Goal: Task Accomplishment & Management: Manage account settings

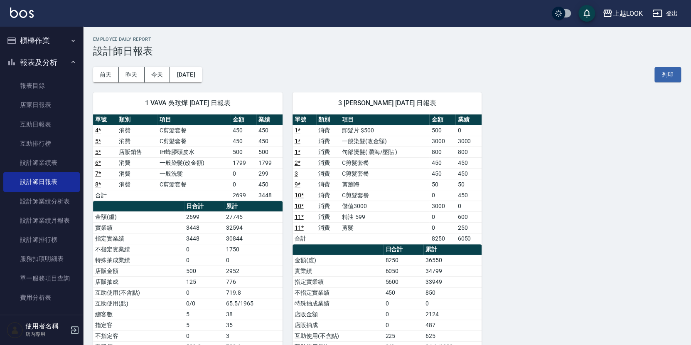
click at [39, 43] on button "櫃檯作業" at bounding box center [41, 41] width 76 height 22
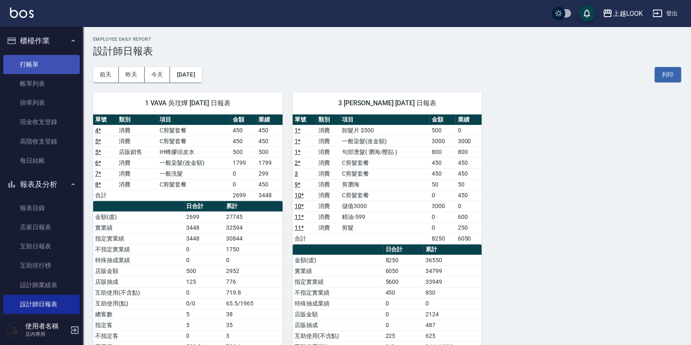
click at [41, 59] on link "打帳單" at bounding box center [41, 64] width 76 height 19
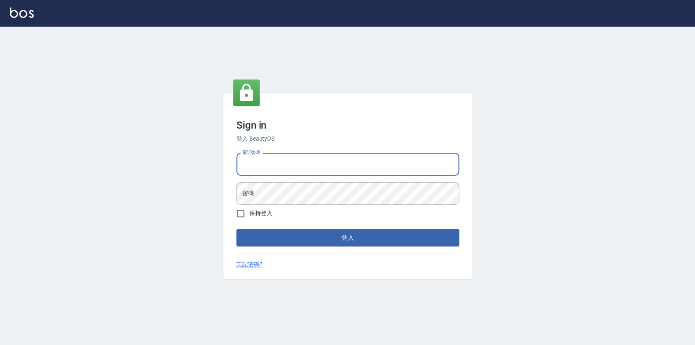
type input "0423178168"
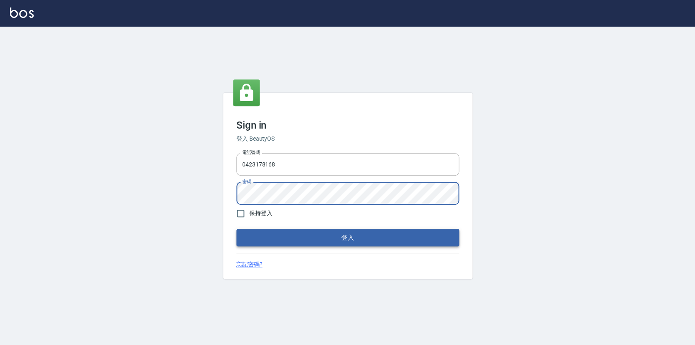
click at [298, 236] on button "登入" at bounding box center [347, 237] width 223 height 17
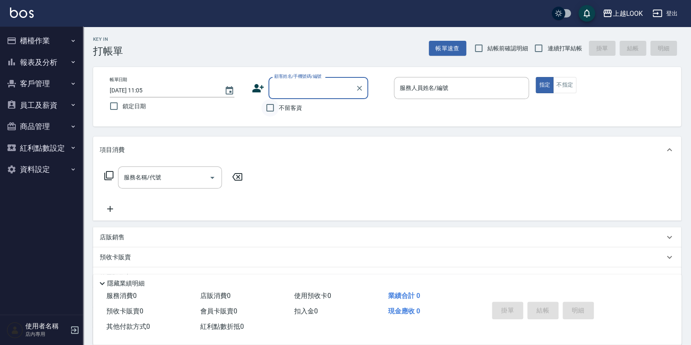
click at [268, 108] on input "不留客資" at bounding box center [269, 107] width 17 height 17
checkbox input "true"
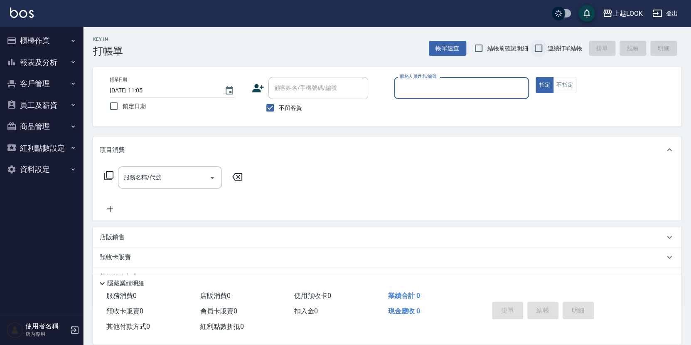
click at [539, 48] on input "連續打單結帳" at bounding box center [538, 47] width 17 height 17
checkbox input "true"
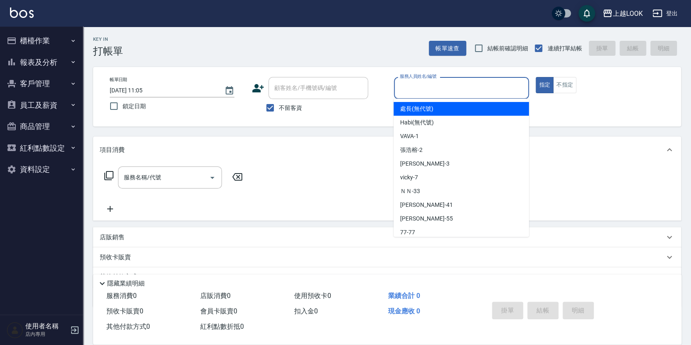
click at [426, 89] on div "服務人員姓名/編號 服務人員姓名/編號" at bounding box center [461, 88] width 135 height 22
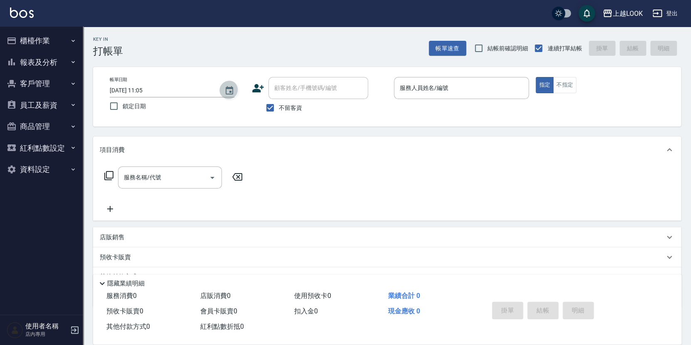
click at [229, 89] on icon "Choose date, selected date is 2025-10-10" at bounding box center [229, 90] width 7 height 8
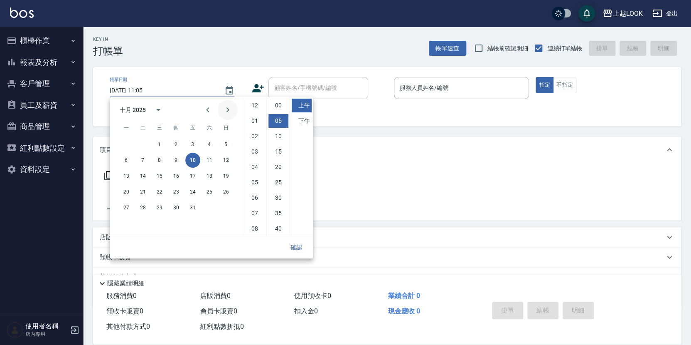
scroll to position [15, 0]
click at [160, 160] on button "8" at bounding box center [159, 160] width 15 height 15
type input "2025/10/08 11:05"
click at [297, 246] on button "確認" at bounding box center [296, 246] width 27 height 15
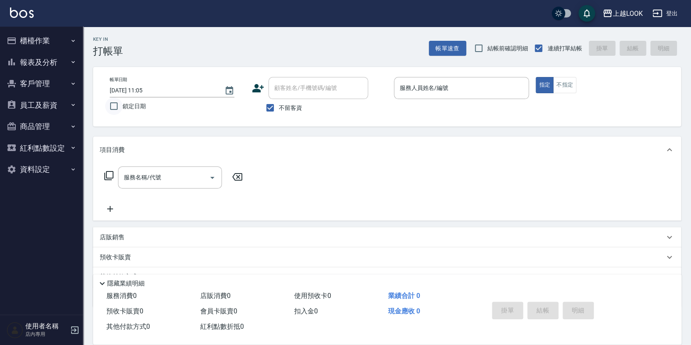
click at [112, 104] on input "鎖定日期" at bounding box center [113, 105] width 17 height 17
checkbox input "true"
click at [435, 90] on input "服務人員姓名/編號" at bounding box center [462, 88] width 128 height 15
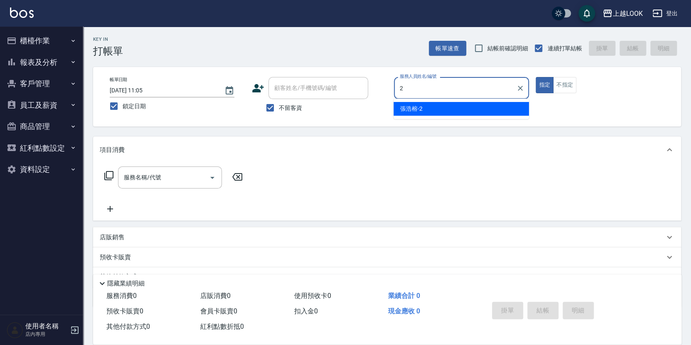
type input "張浩榕-2"
type button "true"
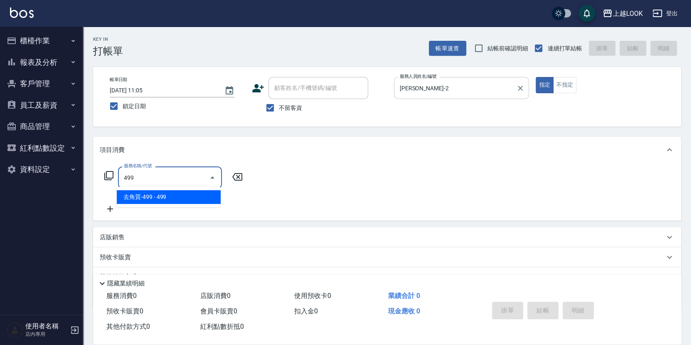
type input "去角質-499(0499)"
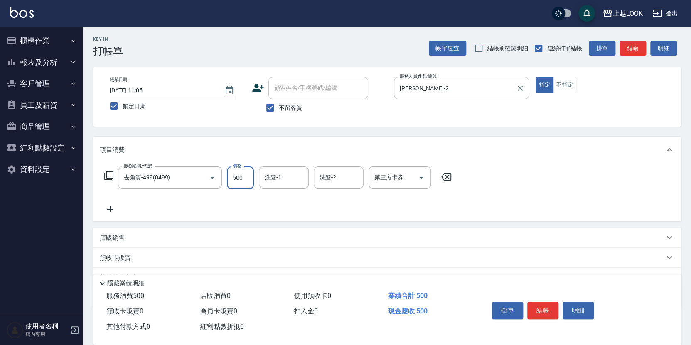
type input "500"
type input "瑄瑄-93"
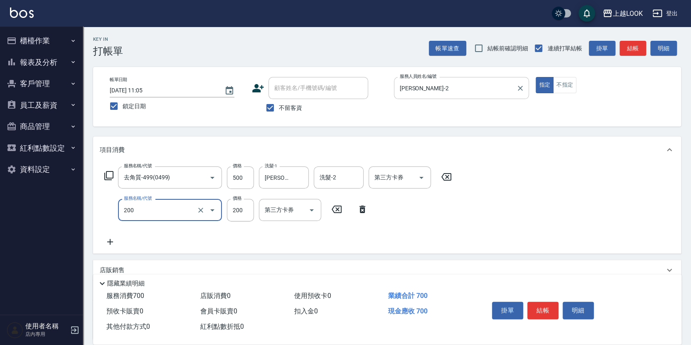
type input "剪髮(200)"
type input "150"
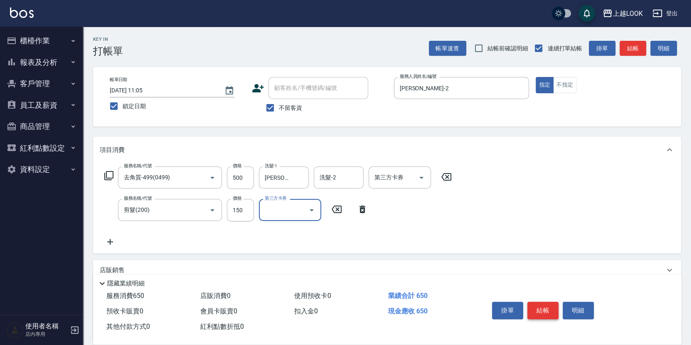
click at [534, 308] on button "結帳" at bounding box center [542, 309] width 31 height 17
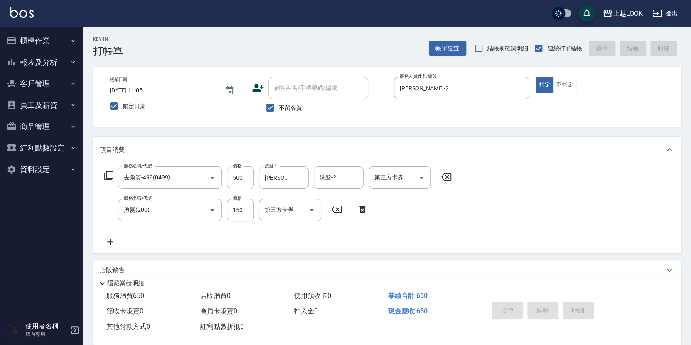
click at [534, 308] on div "掛單 結帳 明細" at bounding box center [543, 311] width 108 height 26
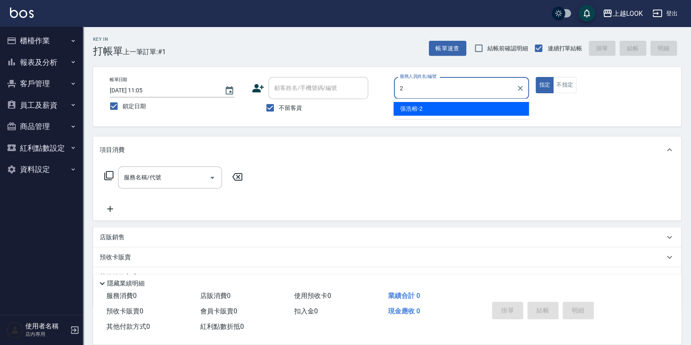
type input "張浩榕-2"
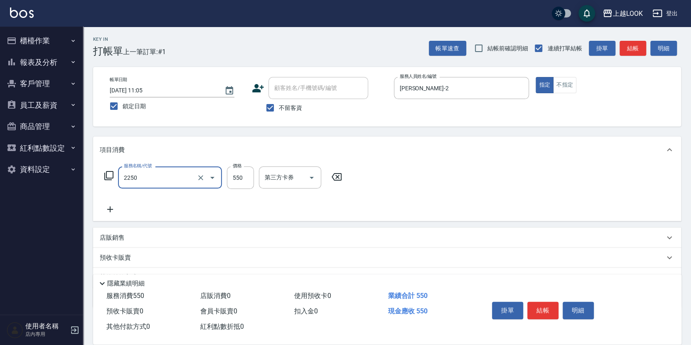
type input "B剪髮套餐(2250)"
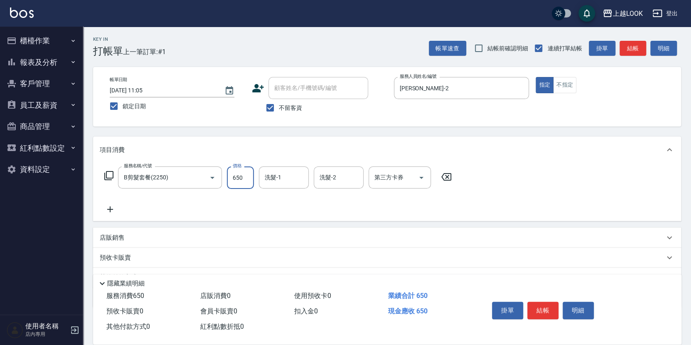
type input "650"
type input "瑄瑄-93"
click at [537, 303] on button "結帳" at bounding box center [542, 309] width 31 height 17
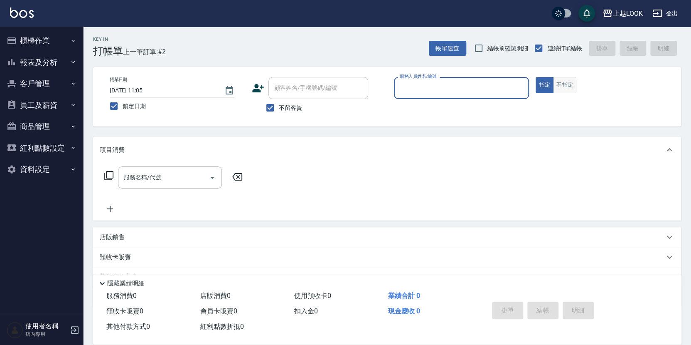
click at [574, 82] on button "不指定" at bounding box center [564, 85] width 23 height 16
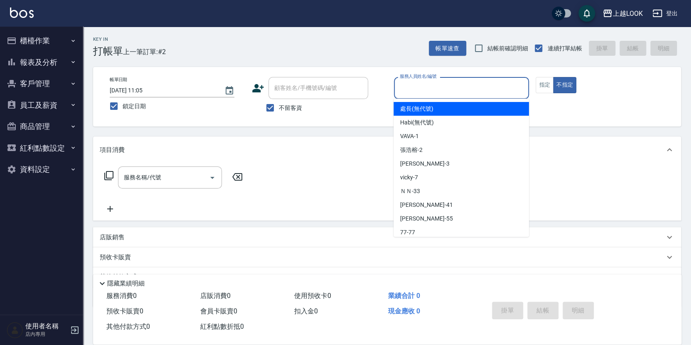
click at [486, 84] on input "服務人員姓名/編號" at bounding box center [462, 88] width 128 height 15
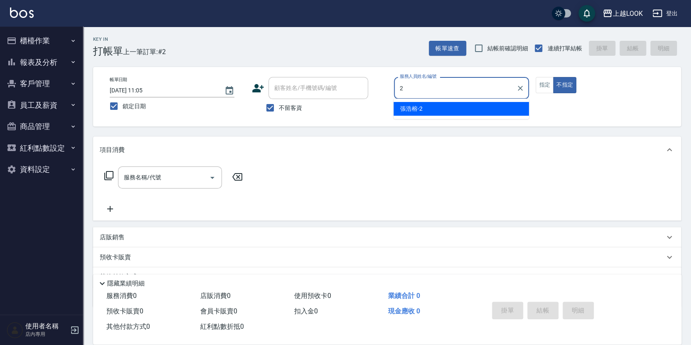
type input "張浩榕-2"
type button "false"
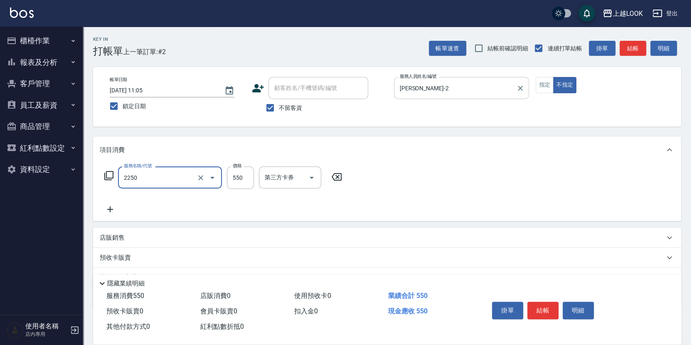
type input "B剪髮套餐(2250)"
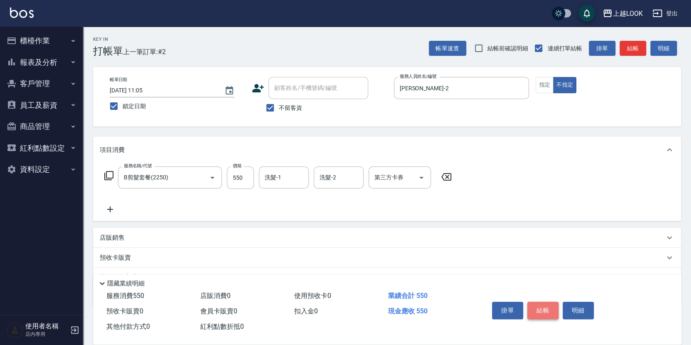
click at [549, 305] on button "結帳" at bounding box center [542, 309] width 31 height 17
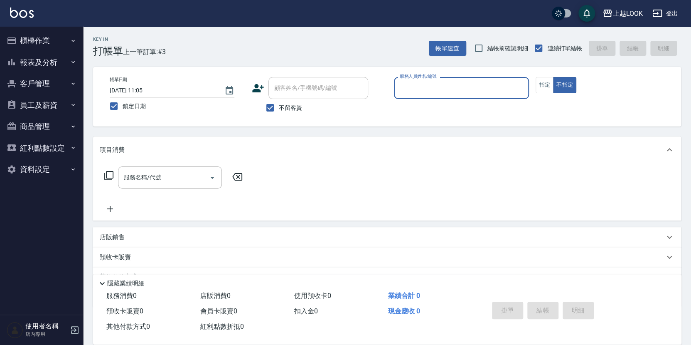
drag, startPoint x: 542, startPoint y: 89, endPoint x: 534, endPoint y: 88, distance: 7.5
click at [542, 89] on button "指定" at bounding box center [545, 85] width 18 height 16
click at [494, 88] on input "服務人員姓名/編號" at bounding box center [462, 88] width 128 height 15
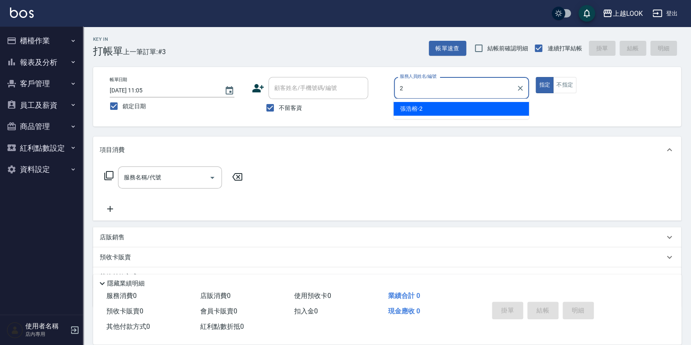
type input "張浩榕-2"
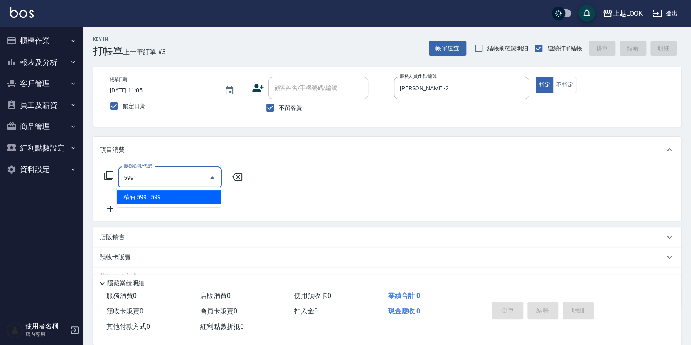
type input "精油-599(0599)"
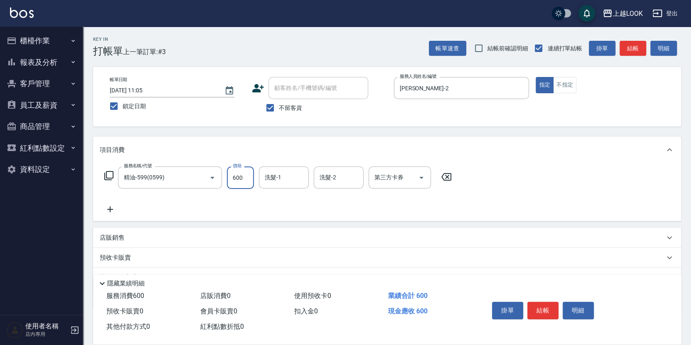
type input "600"
type input "瑄瑄-93"
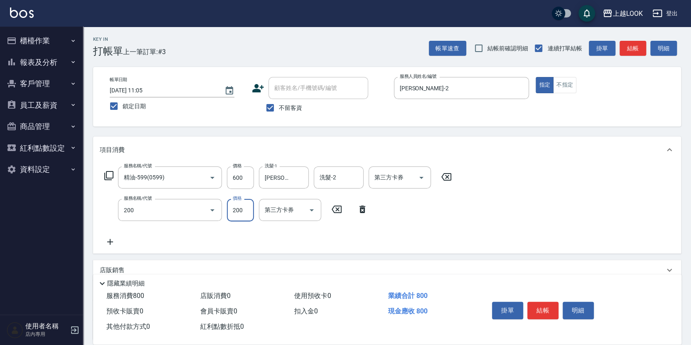
type input "剪髮(200)"
type input "300"
click at [423, 175] on icon "Open" at bounding box center [421, 177] width 10 height 10
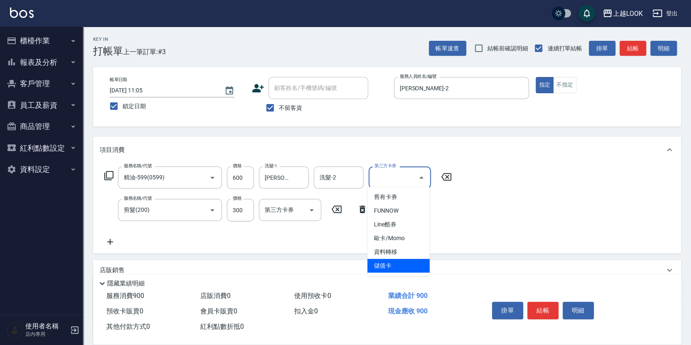
click at [417, 264] on span "儲值卡" at bounding box center [398, 266] width 62 height 14
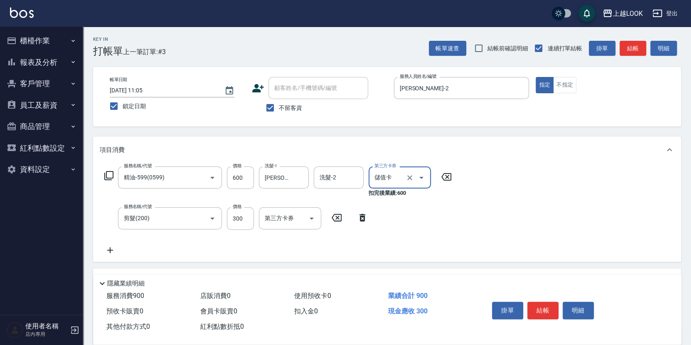
type input "儲值卡"
click at [312, 215] on icon "Open" at bounding box center [312, 218] width 10 height 10
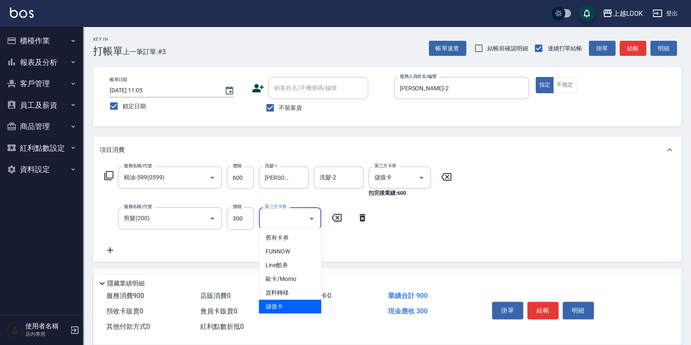
click at [312, 303] on span "儲值卡" at bounding box center [290, 306] width 62 height 14
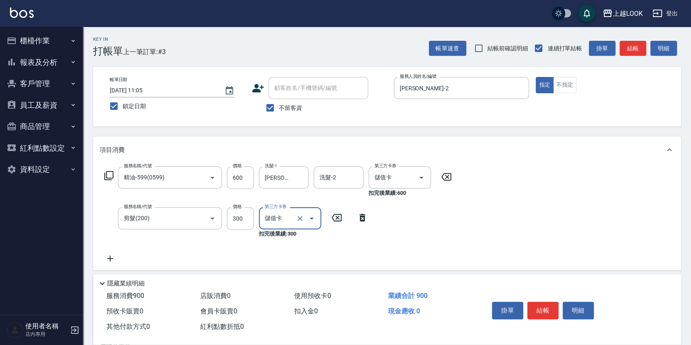
type input "儲值卡"
click at [540, 307] on button "結帳" at bounding box center [542, 309] width 31 height 17
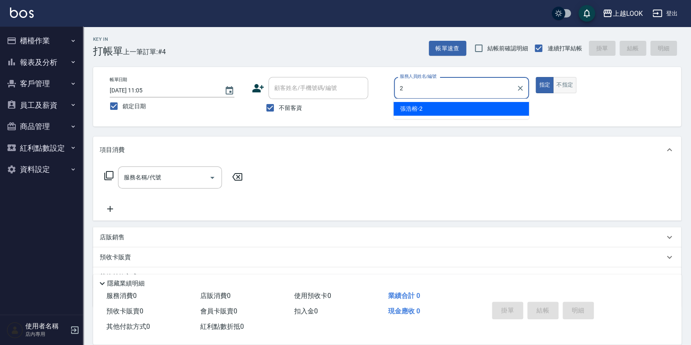
type input "2"
click at [565, 82] on button "不指定" at bounding box center [564, 85] width 23 height 16
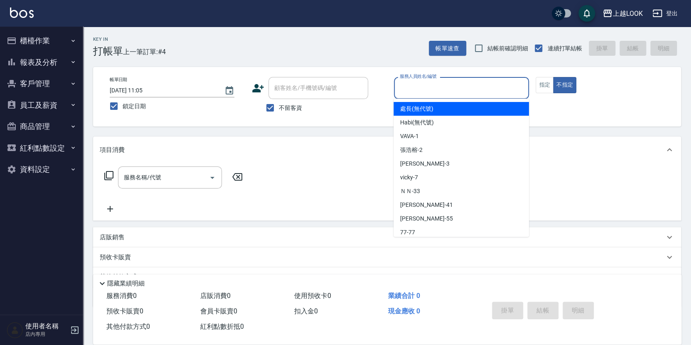
click at [453, 87] on input "服務人員姓名/編號" at bounding box center [462, 88] width 128 height 15
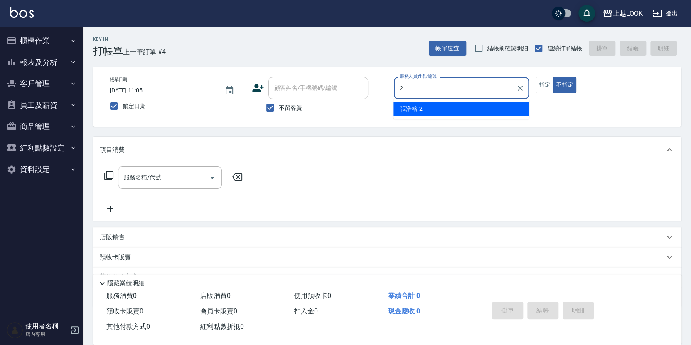
type input "張浩榕-2"
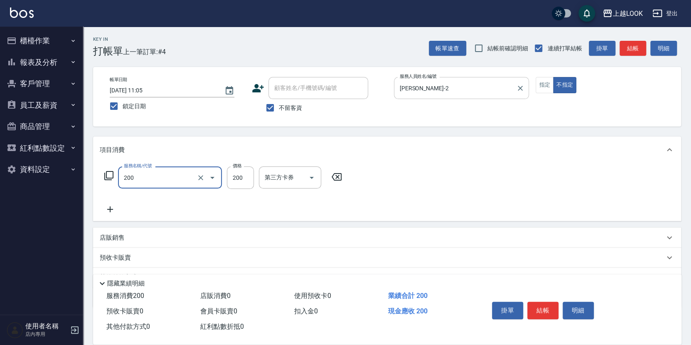
type input "剪髮(200)"
type input "199"
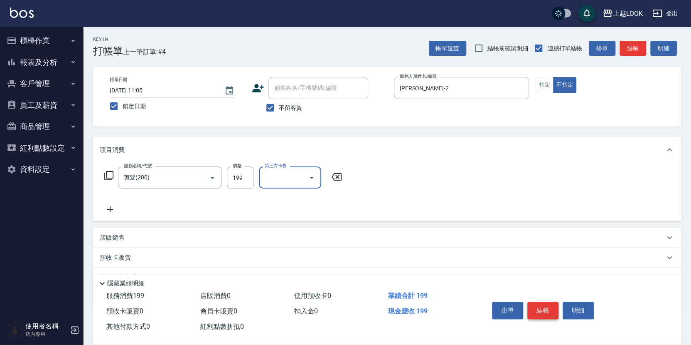
click at [543, 309] on button "結帳" at bounding box center [542, 309] width 31 height 17
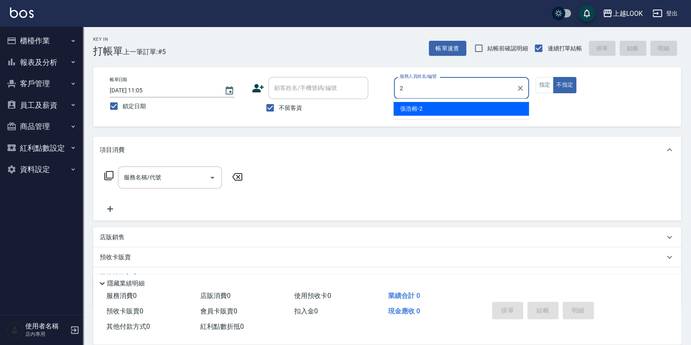
type input "張浩榕-2"
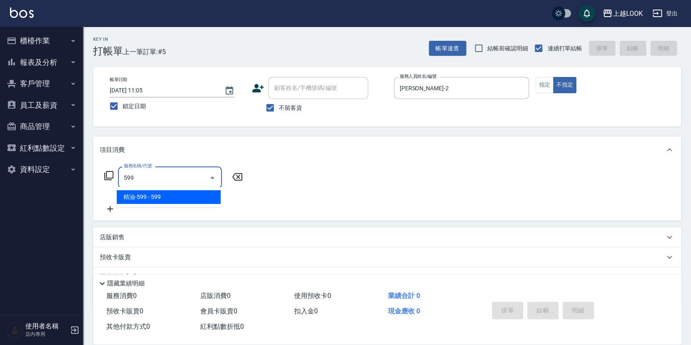
type input "精油-599(0599)"
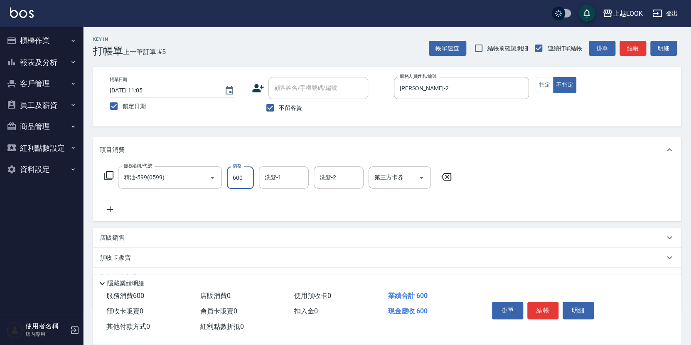
type input "600"
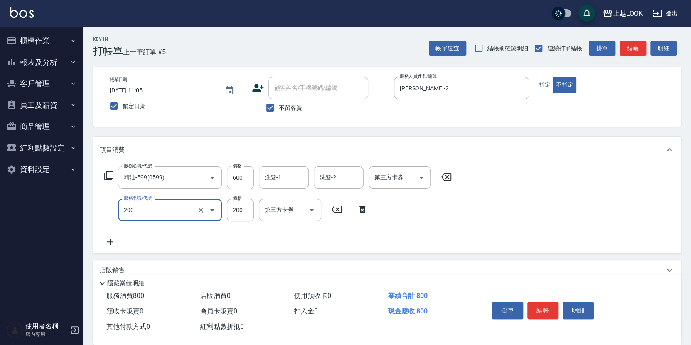
type input "剪髮(200)"
type input "250"
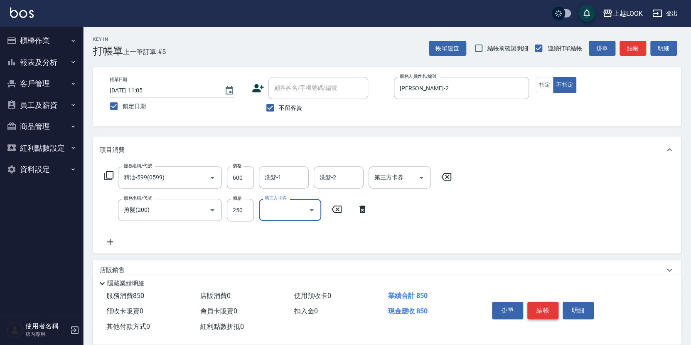
click at [543, 309] on button "結帳" at bounding box center [542, 309] width 31 height 17
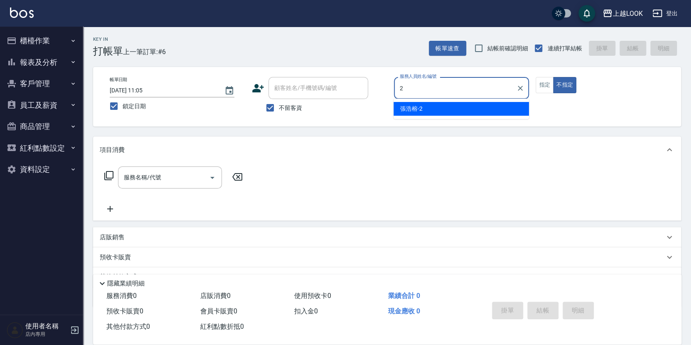
type input "張浩榕-2"
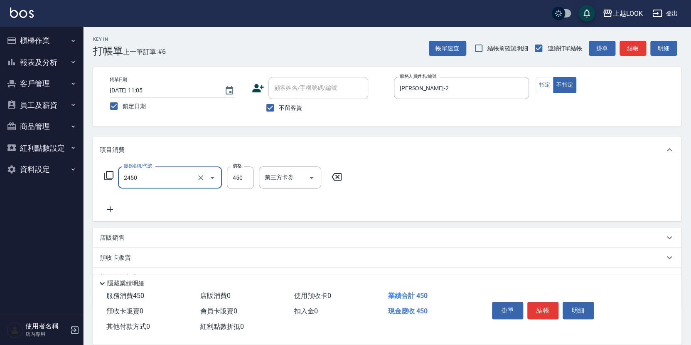
type input "C剪髮套餐(2450)"
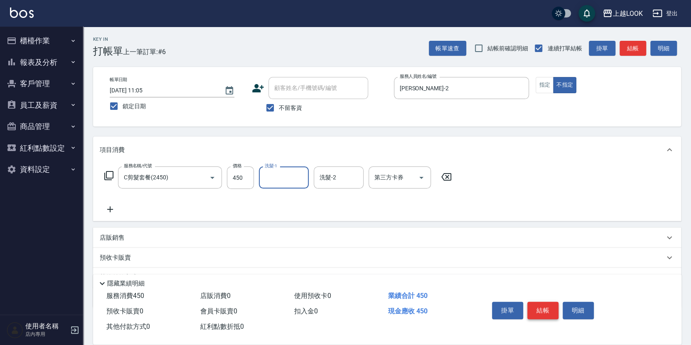
click at [543, 307] on button "結帳" at bounding box center [542, 309] width 31 height 17
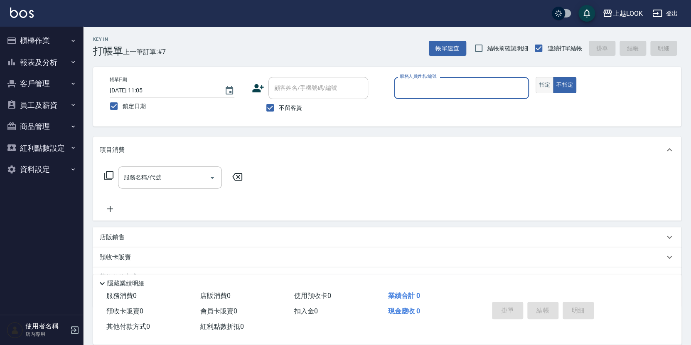
click at [544, 89] on button "指定" at bounding box center [545, 85] width 18 height 16
click at [473, 93] on input "服務人員姓名/編號" at bounding box center [462, 88] width 128 height 15
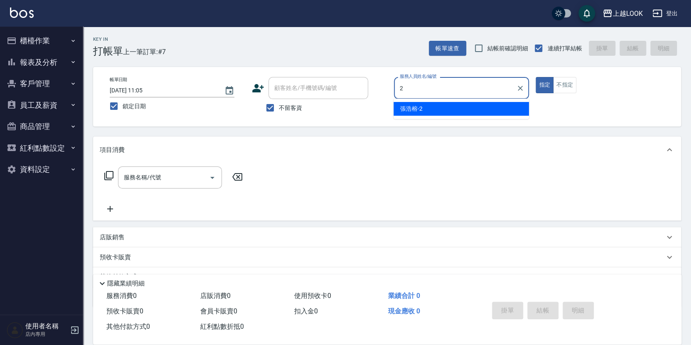
type input "張浩榕-2"
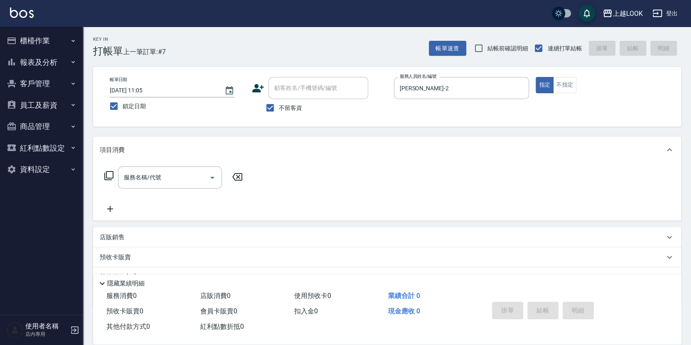
click at [107, 174] on icon at bounding box center [109, 175] width 10 height 10
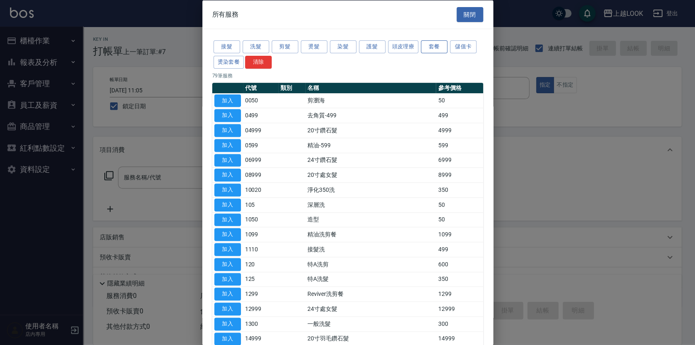
click at [426, 43] on button "套餐" at bounding box center [434, 46] width 27 height 13
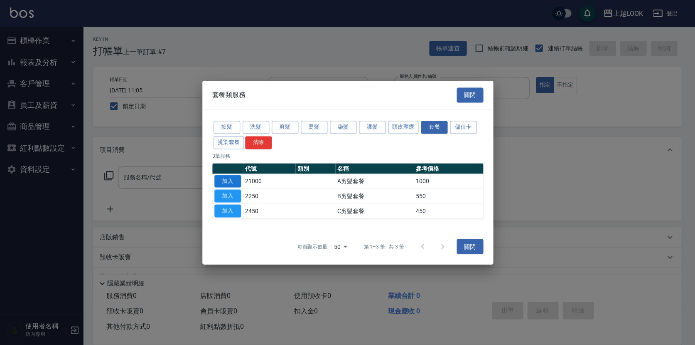
click at [238, 178] on button "加入" at bounding box center [227, 181] width 27 height 13
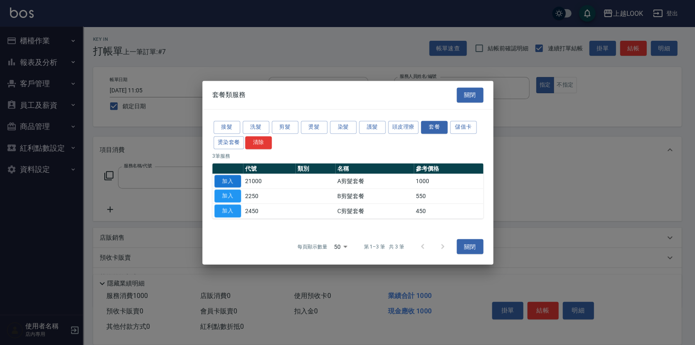
type input "A剪髮套餐(21000)"
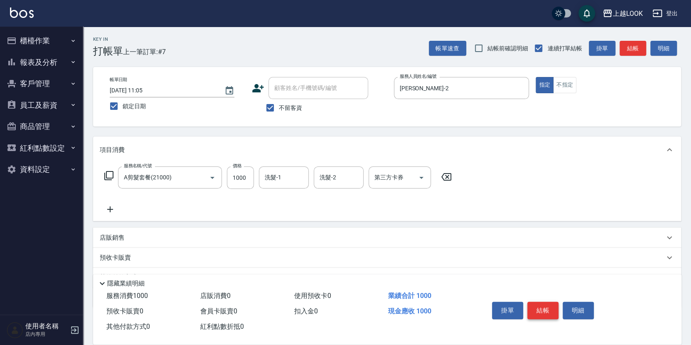
click at [541, 309] on button "結帳" at bounding box center [542, 309] width 31 height 17
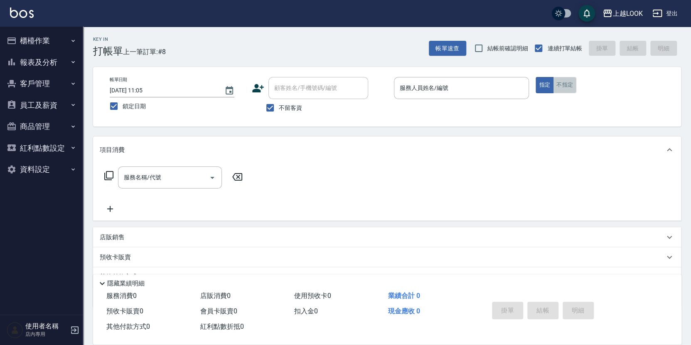
click at [559, 84] on button "不指定" at bounding box center [564, 85] width 23 height 16
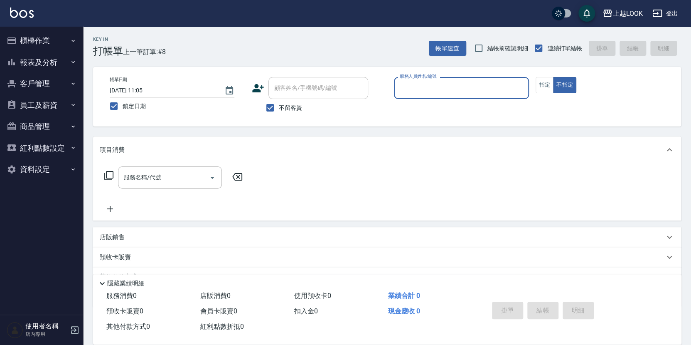
click at [512, 81] on input "服務人員姓名/編號" at bounding box center [462, 88] width 128 height 15
type input "張浩榕-2"
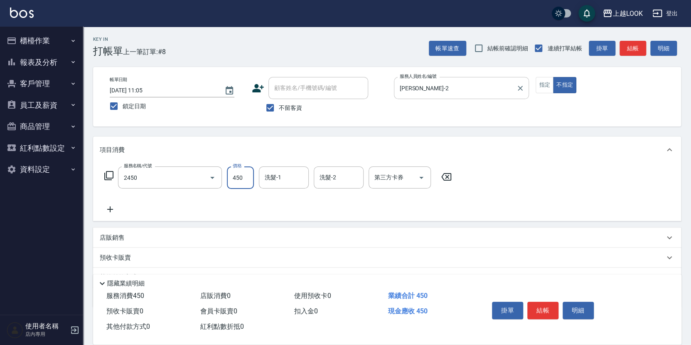
type input "C剪髮套餐(2450)"
click at [534, 308] on button "結帳" at bounding box center [542, 309] width 31 height 17
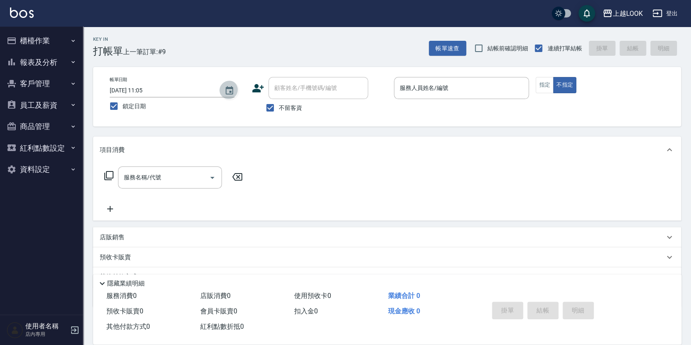
click at [231, 89] on icon "Choose date, selected date is 2025-10-08" at bounding box center [229, 91] width 10 height 10
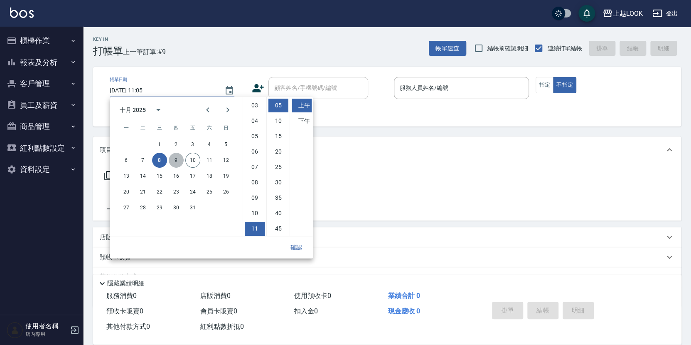
click at [176, 160] on button "9" at bounding box center [176, 160] width 15 height 15
type input "2025/10/09 11:05"
click at [300, 244] on button "確認" at bounding box center [296, 246] width 27 height 15
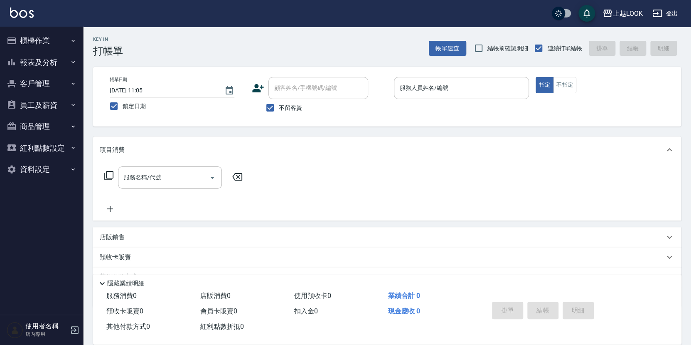
click at [471, 94] on input "服務人員姓名/編號" at bounding box center [462, 88] width 128 height 15
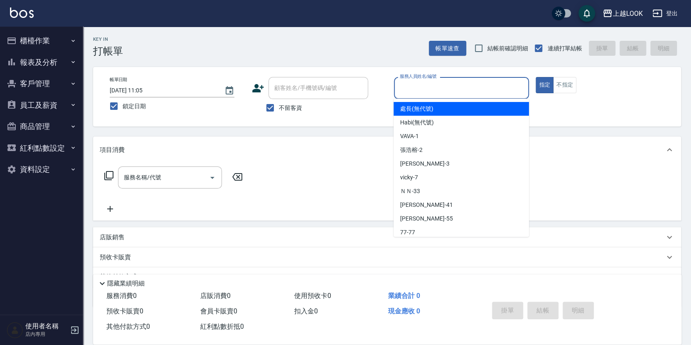
type input "1"
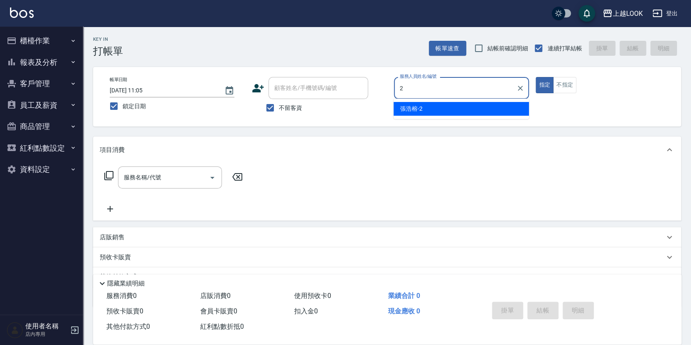
type input "張浩榕-2"
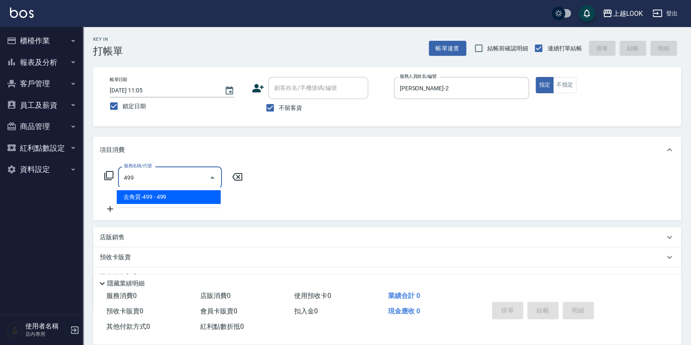
type input "去角質-499(0499)"
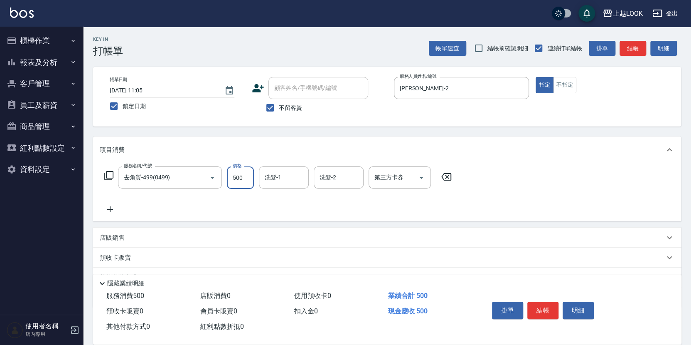
type input "500"
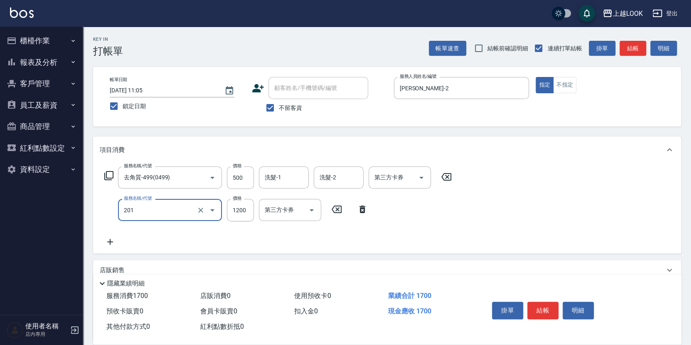
type input "一般燙(改金額)(201)"
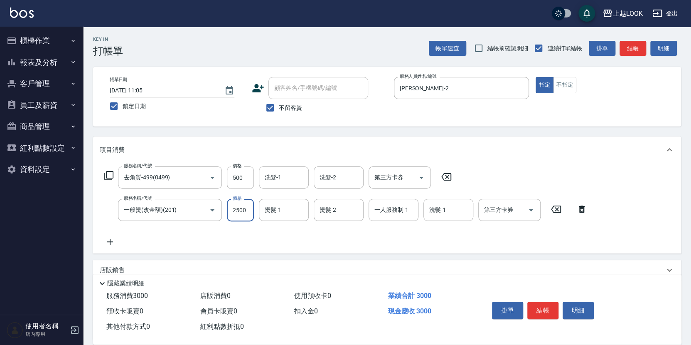
type input "2500"
click at [549, 309] on button "結帳" at bounding box center [542, 309] width 31 height 17
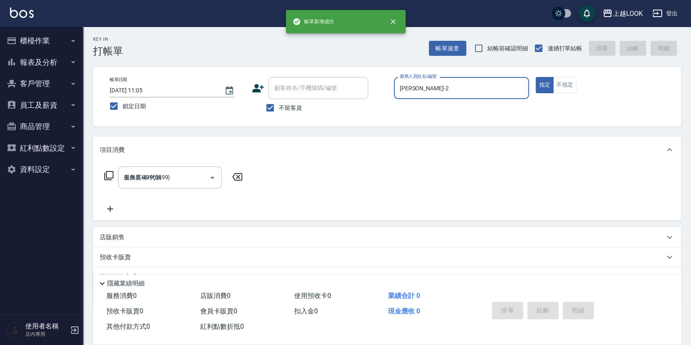
type input "2025/10/08 11:05"
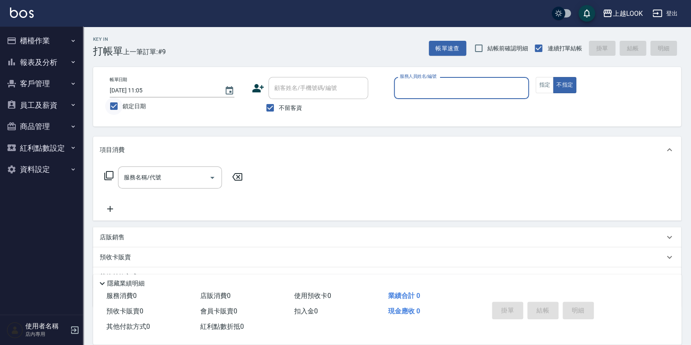
click at [113, 106] on input "鎖定日期" at bounding box center [113, 105] width 17 height 17
checkbox input "false"
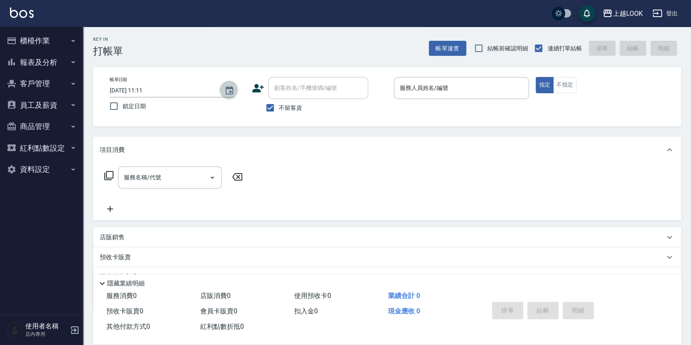
click at [231, 89] on icon "Choose date, selected date is 2025-10-10" at bounding box center [229, 91] width 10 height 10
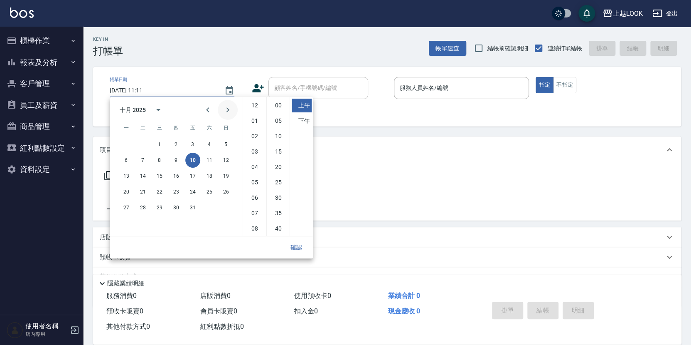
scroll to position [46, 0]
click at [177, 161] on button "9" at bounding box center [176, 160] width 15 height 15
type input "2025/10/09 11:11"
click at [292, 250] on button "確認" at bounding box center [296, 246] width 27 height 15
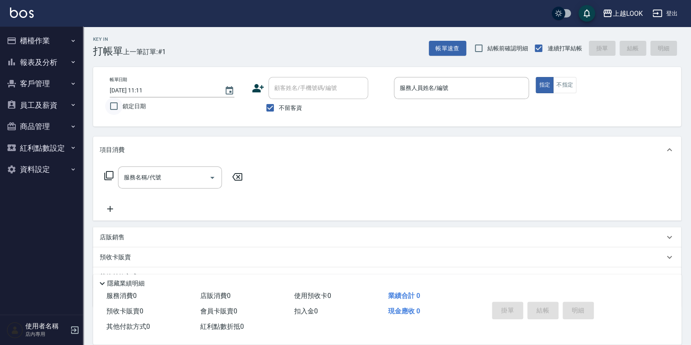
click at [113, 108] on input "鎖定日期" at bounding box center [113, 105] width 17 height 17
checkbox input "true"
click at [424, 88] on input "服務人員姓名/編號" at bounding box center [462, 88] width 128 height 15
click at [569, 84] on button "不指定" at bounding box center [564, 85] width 23 height 16
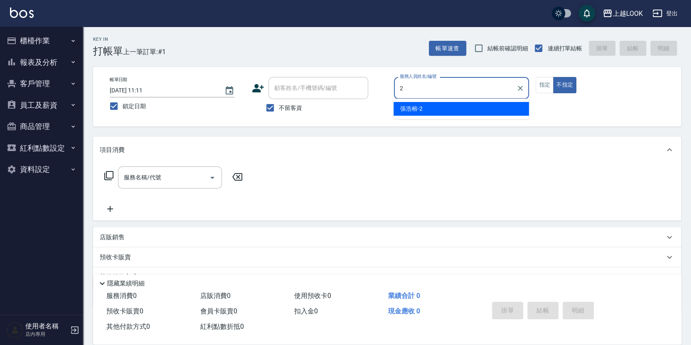
type input "張浩榕-2"
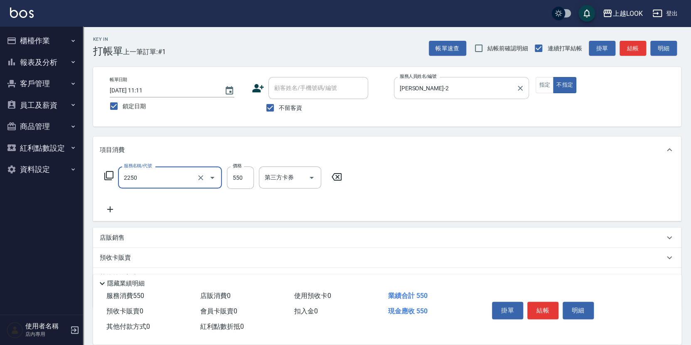
type input "B剪髮套餐(2250)"
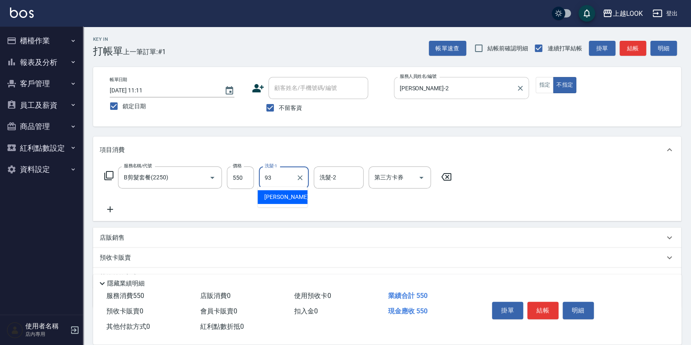
type input "瑄瑄-93"
click at [540, 306] on button "結帳" at bounding box center [542, 309] width 31 height 17
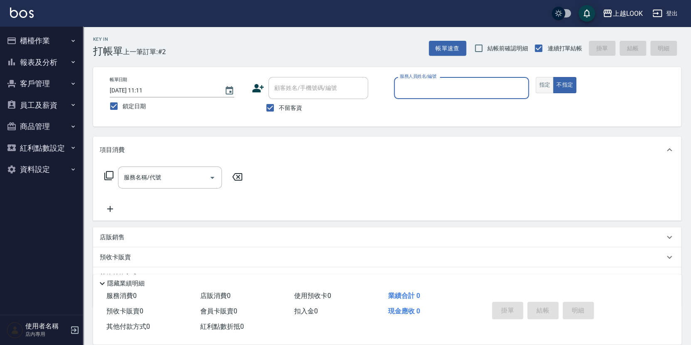
click at [548, 82] on button "指定" at bounding box center [545, 85] width 18 height 16
type input "張浩榕-2"
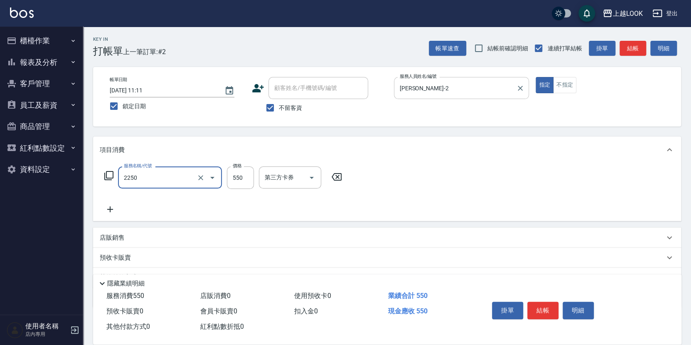
type input "B剪髮套餐(2250)"
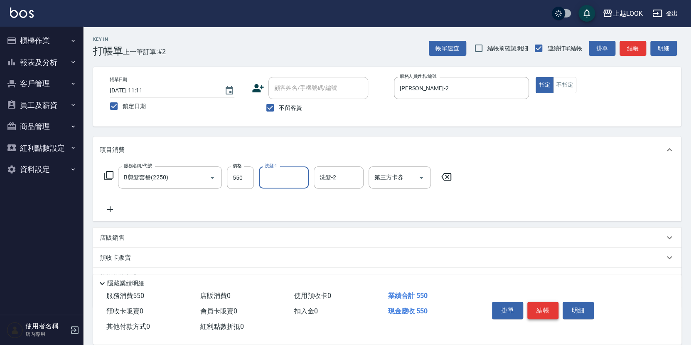
click at [544, 308] on button "結帳" at bounding box center [542, 309] width 31 height 17
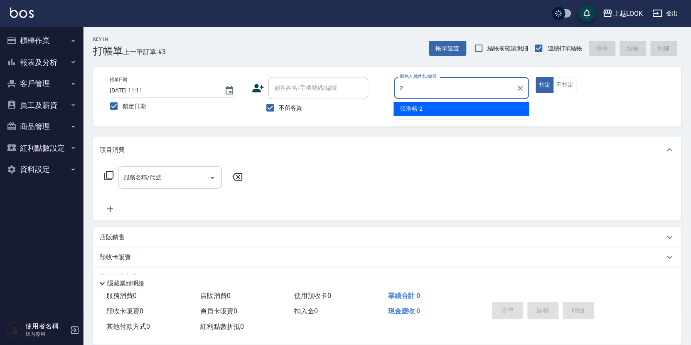
type input "張浩榕-2"
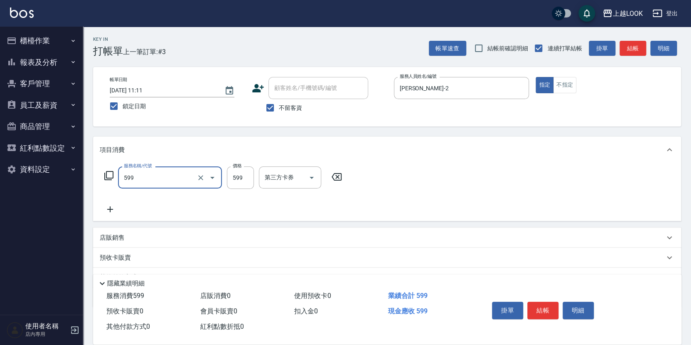
type input "精油-599(0599)"
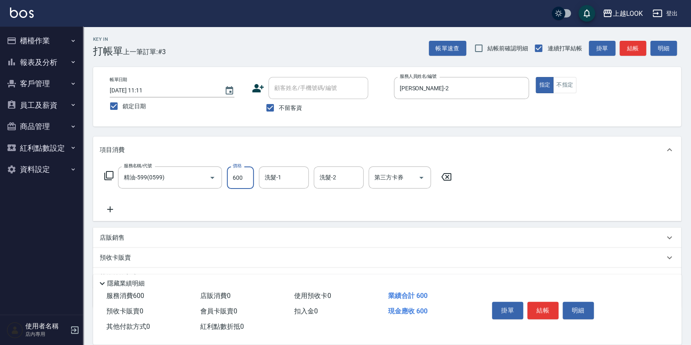
type input "600"
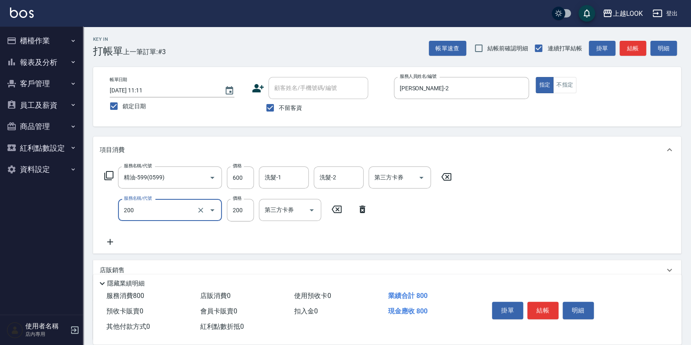
type input "剪髮(200)"
type input "300"
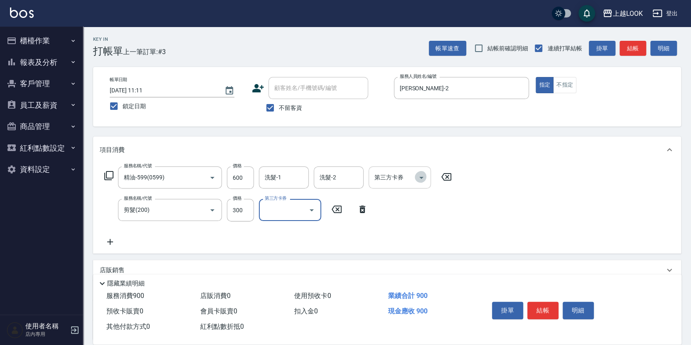
click at [422, 174] on icon "Open" at bounding box center [421, 177] width 10 height 10
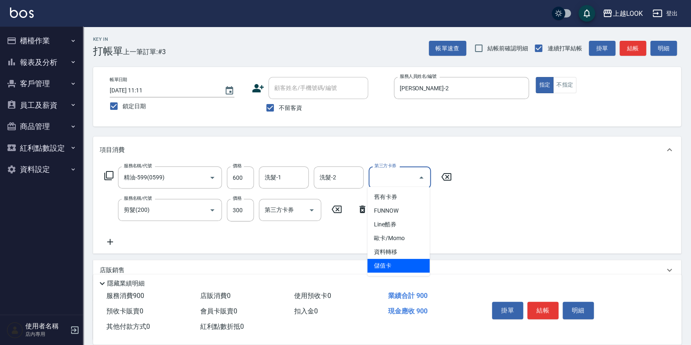
click at [399, 264] on span "儲值卡" at bounding box center [398, 266] width 62 height 14
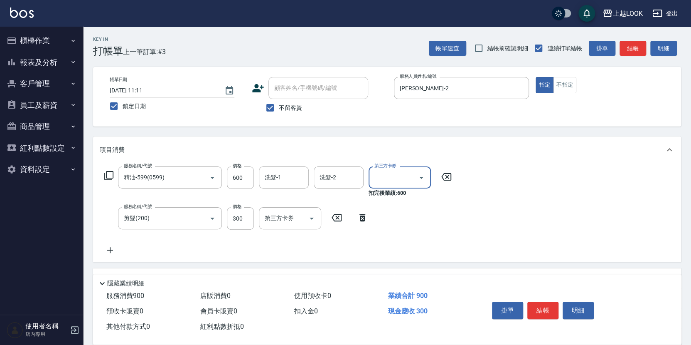
type input "儲值卡"
click at [312, 215] on icon "Open" at bounding box center [312, 218] width 10 height 10
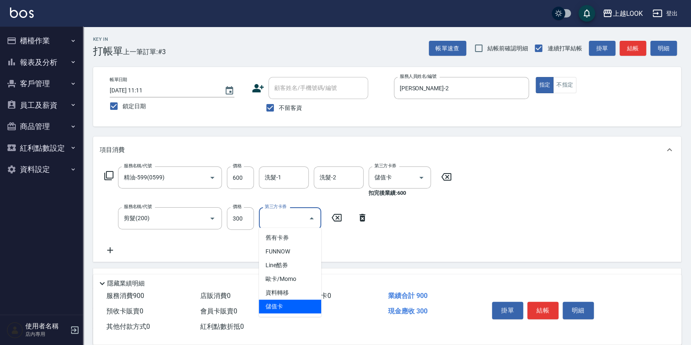
click at [293, 303] on span "儲值卡" at bounding box center [290, 306] width 62 height 14
type input "儲值卡"
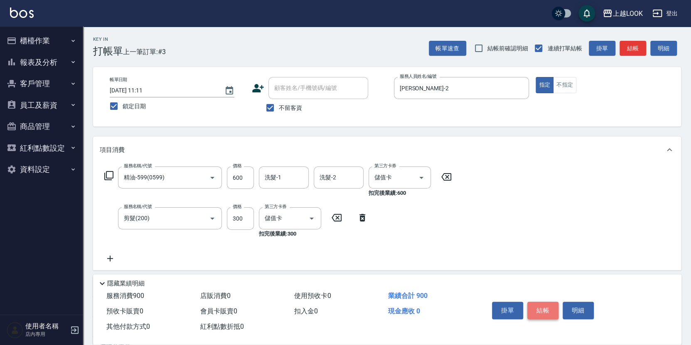
click at [539, 309] on button "結帳" at bounding box center [542, 309] width 31 height 17
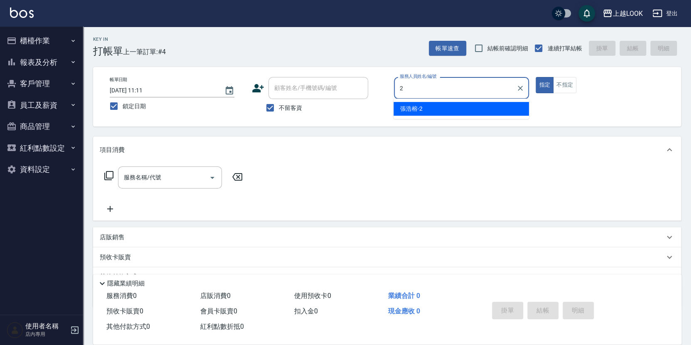
type input "張浩榕-2"
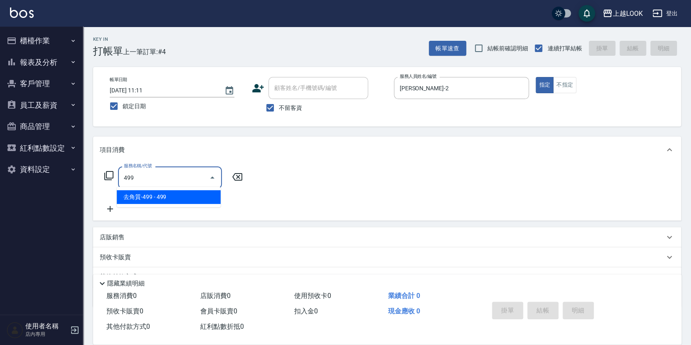
type input "去角質-499(0499)"
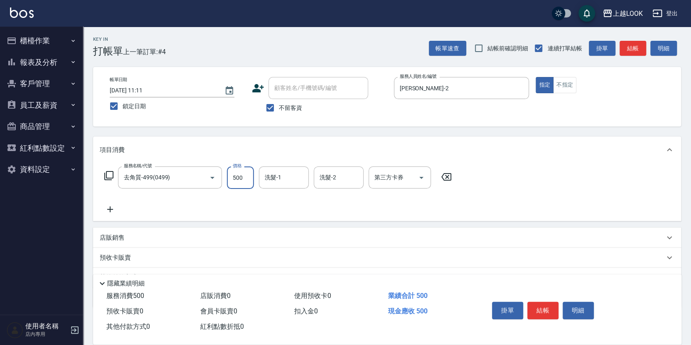
type input "500"
click at [540, 307] on button "結帳" at bounding box center [542, 309] width 31 height 17
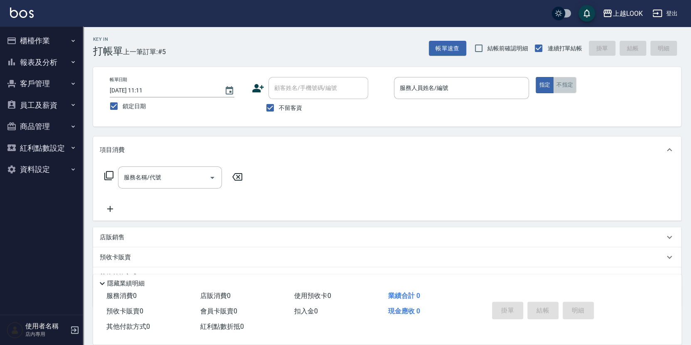
click at [564, 88] on button "不指定" at bounding box center [564, 85] width 23 height 16
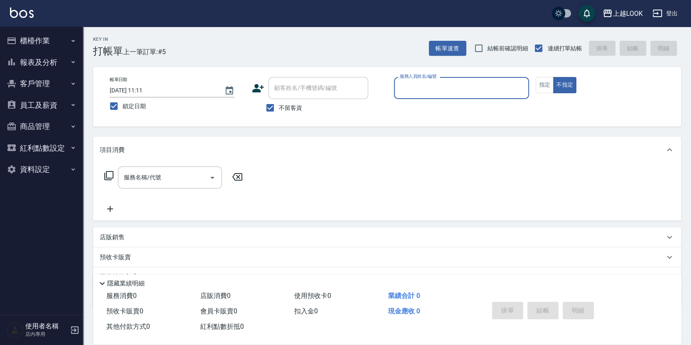
click at [520, 89] on input "服務人員姓名/編號" at bounding box center [462, 88] width 128 height 15
type input "張浩榕-2"
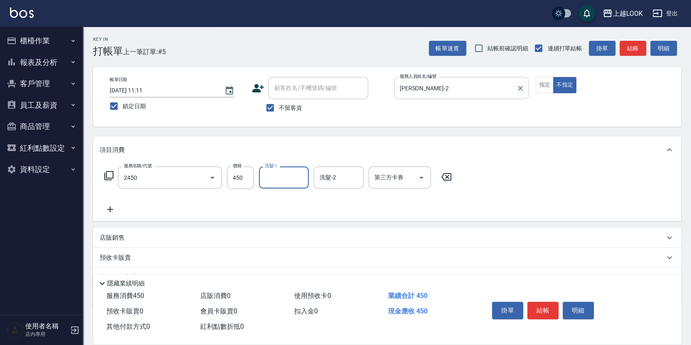
type input "C剪髮套餐(2450)"
click at [541, 302] on button "結帳" at bounding box center [542, 309] width 31 height 17
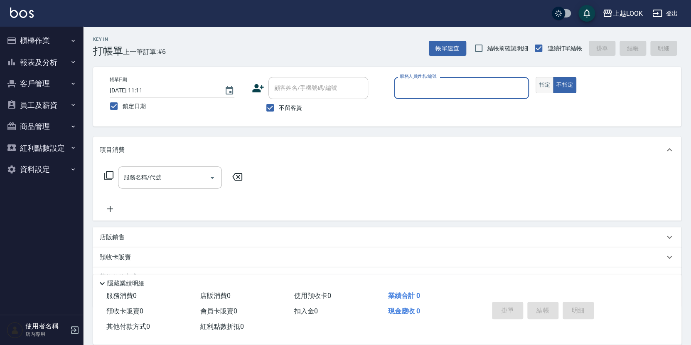
click at [546, 81] on button "指定" at bounding box center [545, 85] width 18 height 16
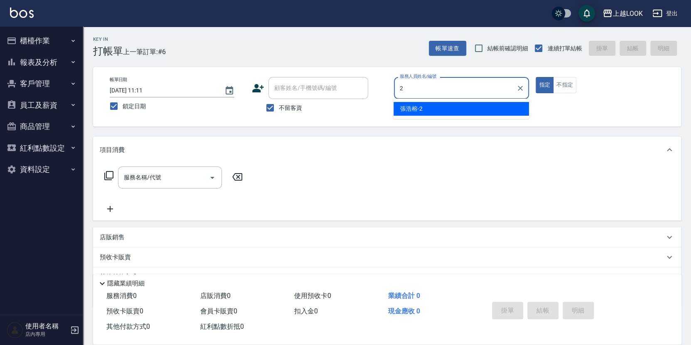
type input "張浩榕-2"
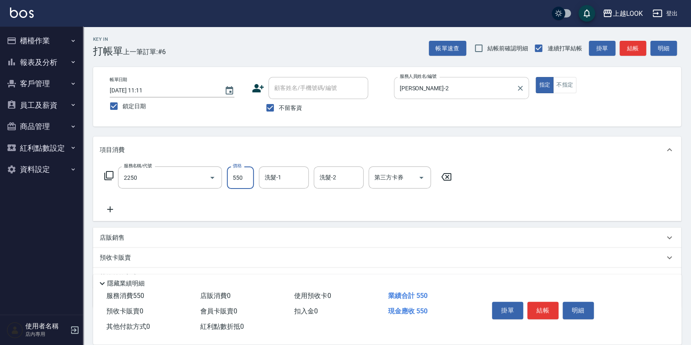
type input "B剪髮套餐(2250)"
click at [133, 229] on div "店販銷售" at bounding box center [387, 237] width 588 height 20
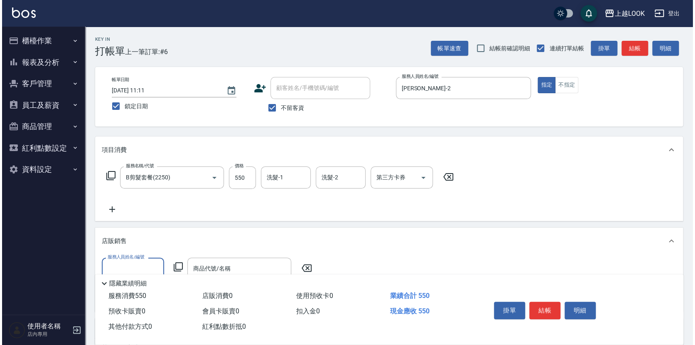
scroll to position [10, 0]
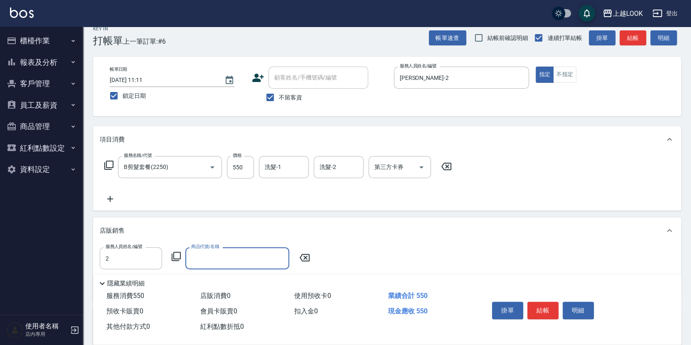
type input "張浩榕-2"
click at [176, 251] on icon at bounding box center [176, 256] width 10 height 10
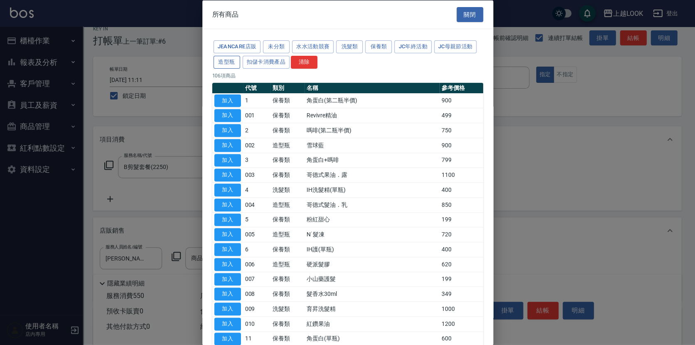
click at [237, 63] on button "造型瓶" at bounding box center [227, 61] width 27 height 13
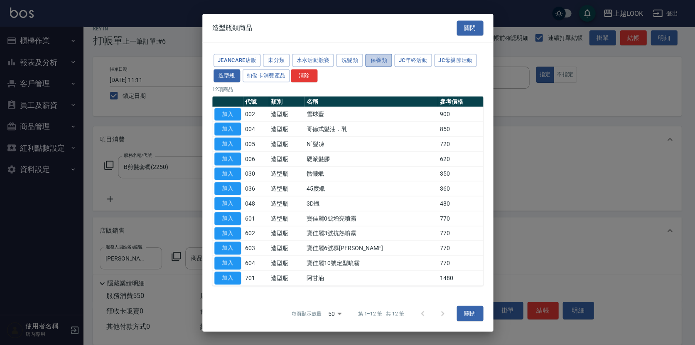
click at [374, 59] on button "保養類" at bounding box center [378, 60] width 27 height 13
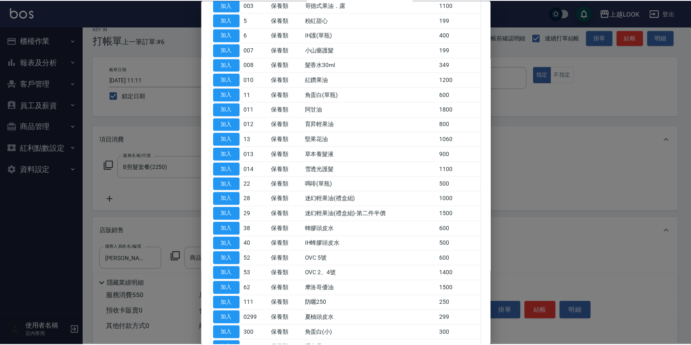
scroll to position [156, 0]
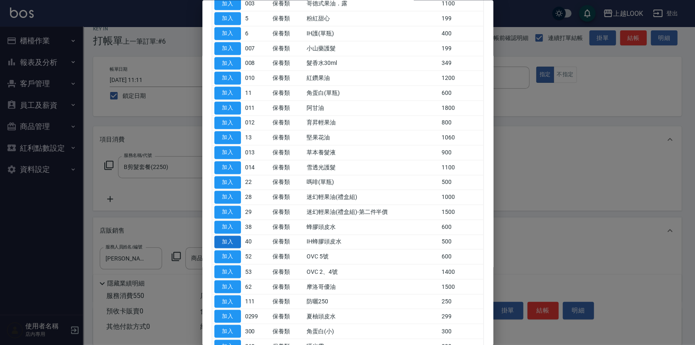
click at [234, 237] on button "加入" at bounding box center [227, 241] width 27 height 13
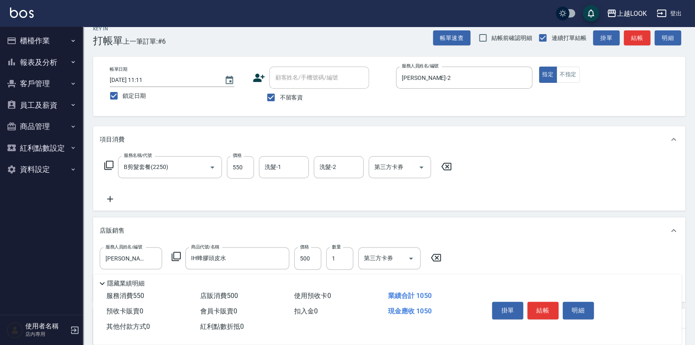
type input "IH蜂膠頭皮水"
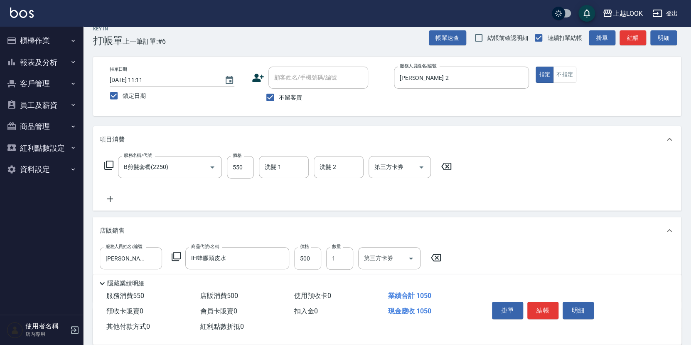
click at [316, 255] on input "500" at bounding box center [307, 258] width 27 height 22
type input "540"
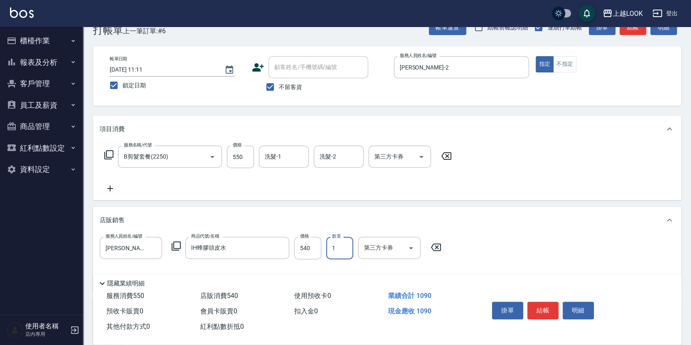
scroll to position [39, 0]
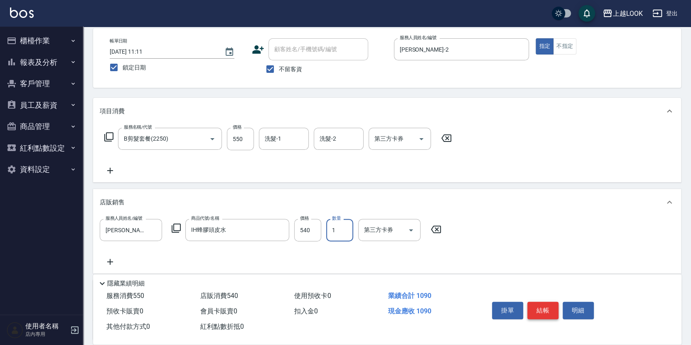
click at [535, 309] on button "結帳" at bounding box center [542, 309] width 31 height 17
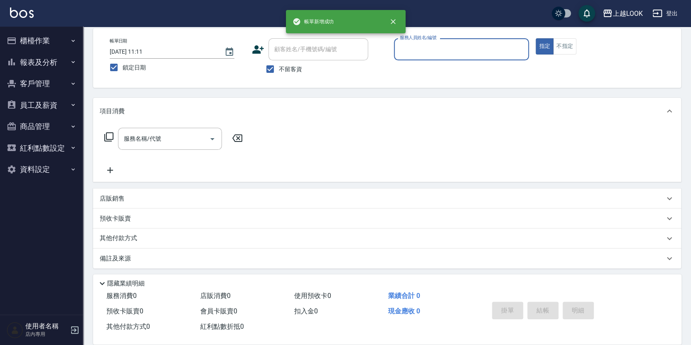
scroll to position [36, 0]
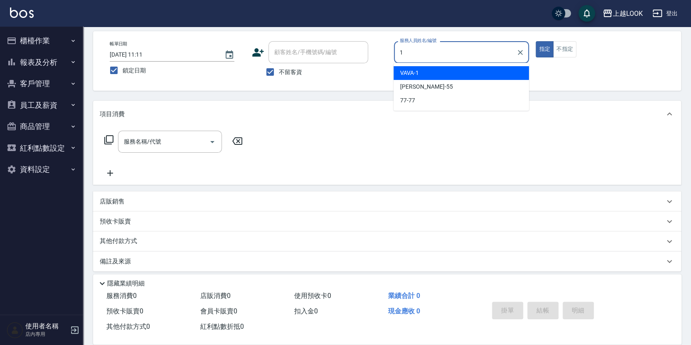
type input "VAVA-1"
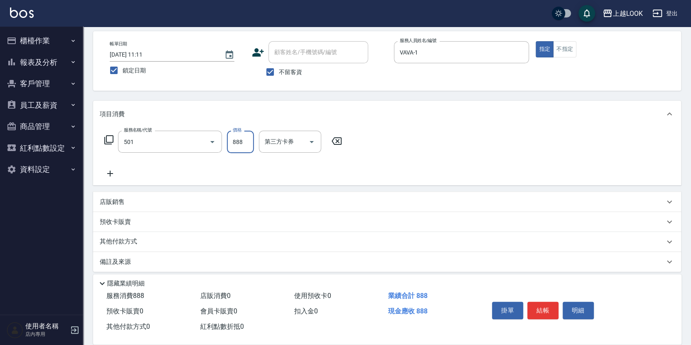
type input "一般染髮(改金額)(501)"
type input "1599"
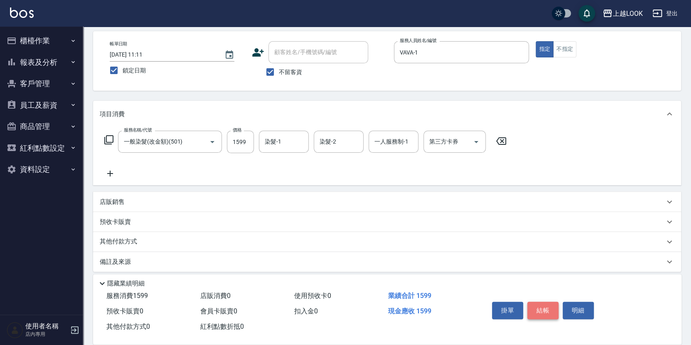
click at [537, 302] on button "結帳" at bounding box center [542, 309] width 31 height 17
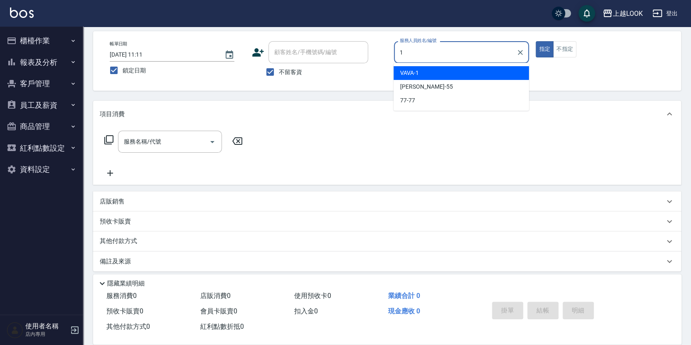
type input "VAVA-1"
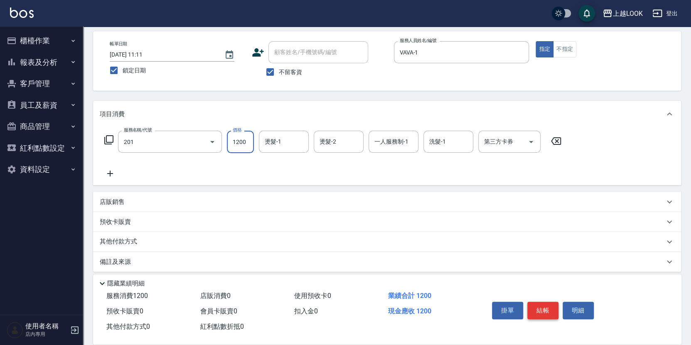
type input "一般燙(改金額)(201)"
type input "1000"
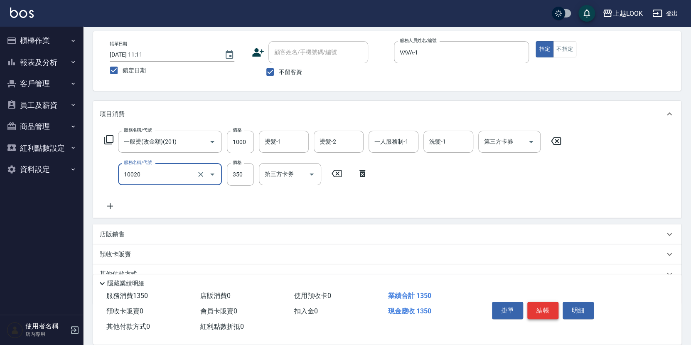
type input "淨化350洗(10020)"
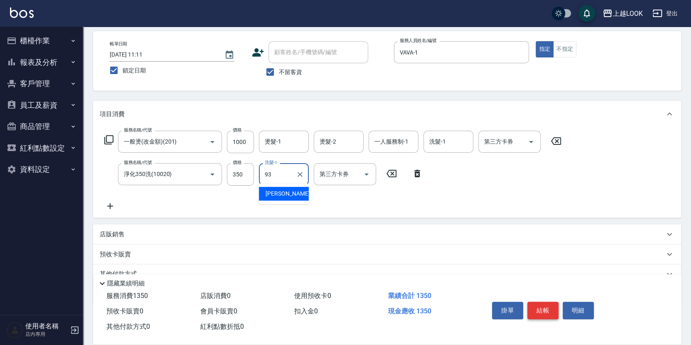
type input "瑄瑄-93"
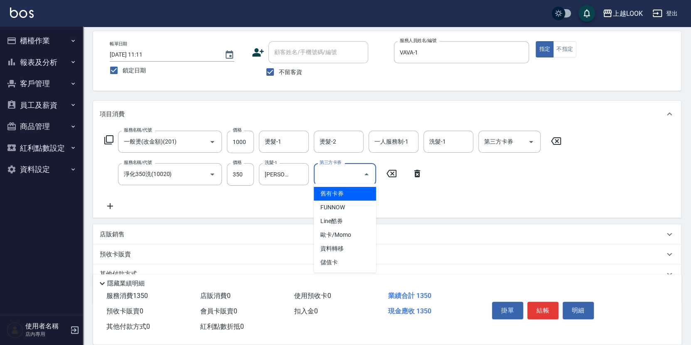
click at [419, 171] on icon at bounding box center [417, 173] width 6 height 7
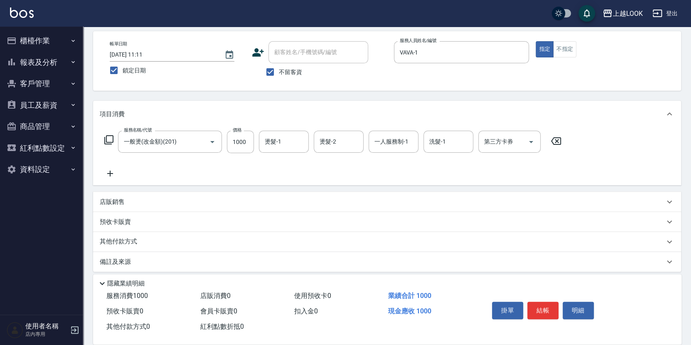
click at [108, 171] on icon at bounding box center [110, 173] width 6 height 6
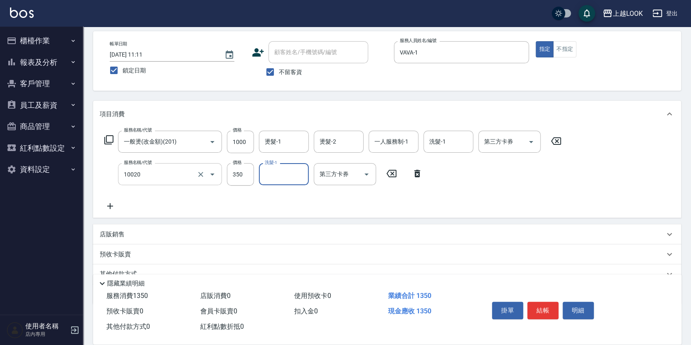
type input "淨化350洗(10020)"
click at [111, 201] on icon at bounding box center [110, 206] width 21 height 10
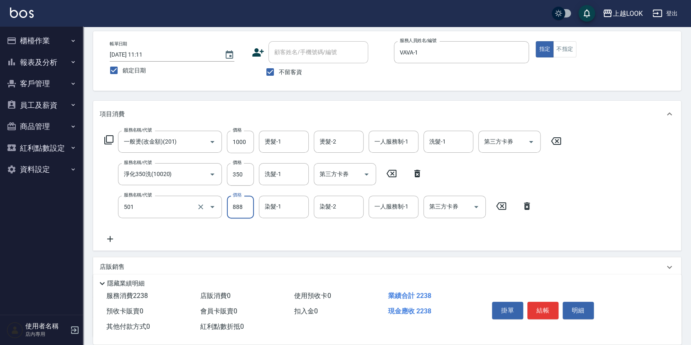
type input "一般染髮(改金額)(501)"
type input "1749"
type input "瑄瑄-93"
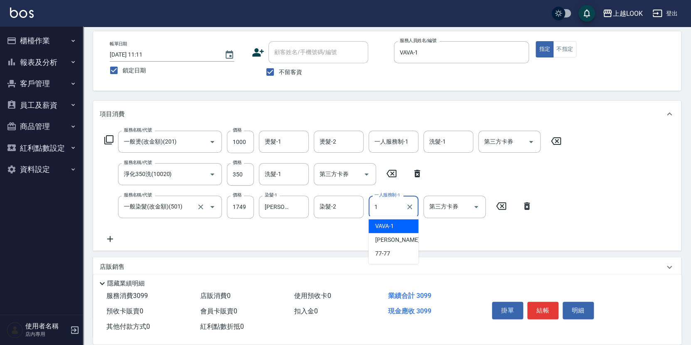
type input "VAVA-1"
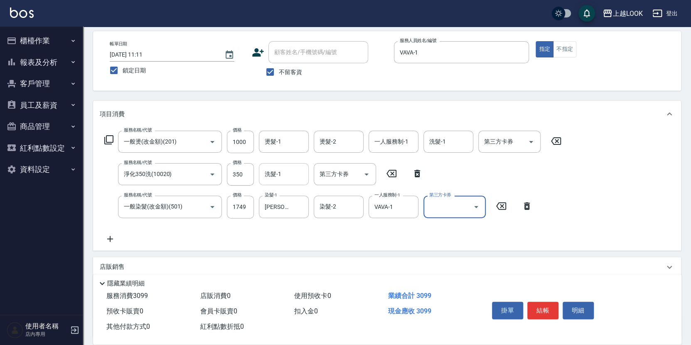
click at [273, 174] on div "洗髮-1 洗髮-1" at bounding box center [284, 174] width 50 height 22
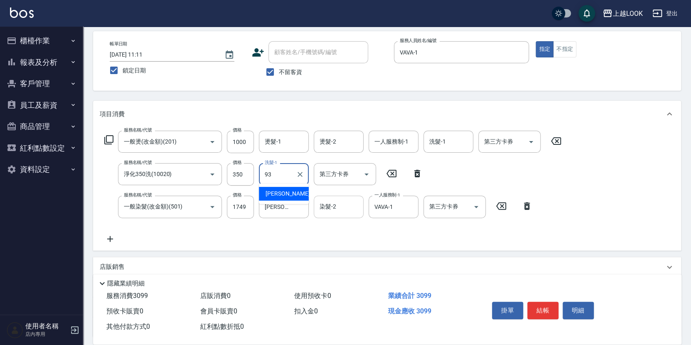
type input "瑄瑄-93"
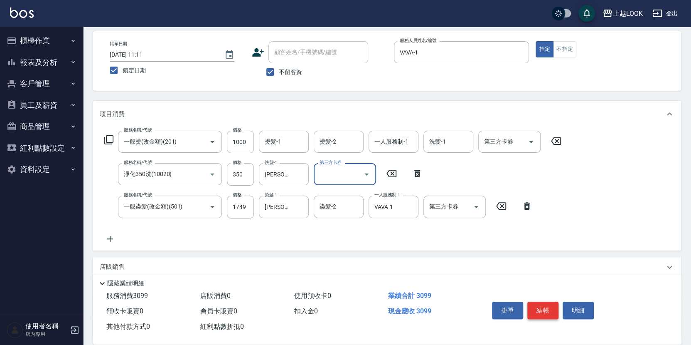
click at [537, 306] on button "結帳" at bounding box center [542, 309] width 31 height 17
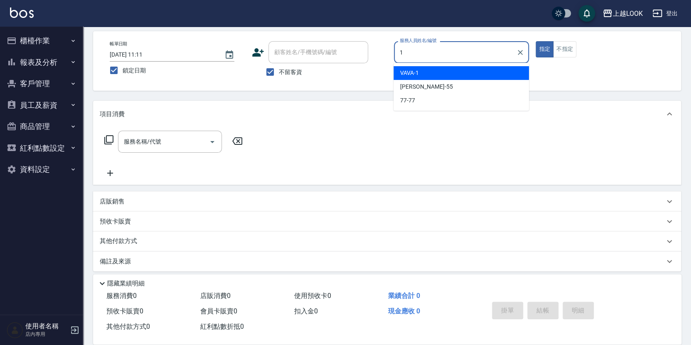
type input "VAVA-1"
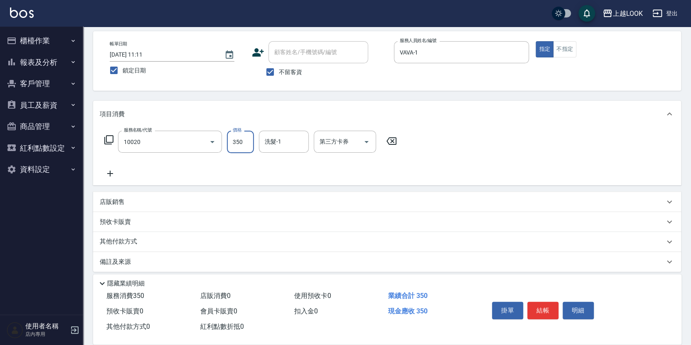
type input "淨化350洗(10020)"
type input "瑄瑄-93"
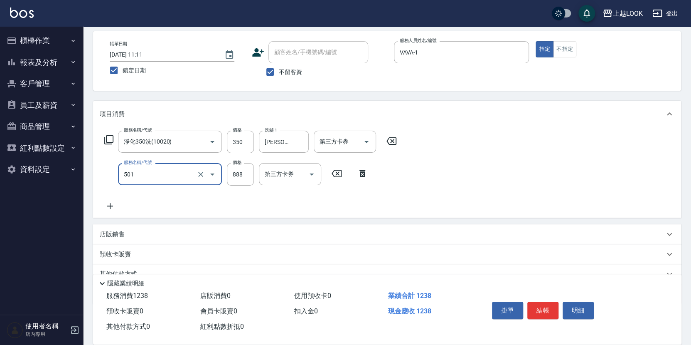
type input "一般染髮(改金額)(501)"
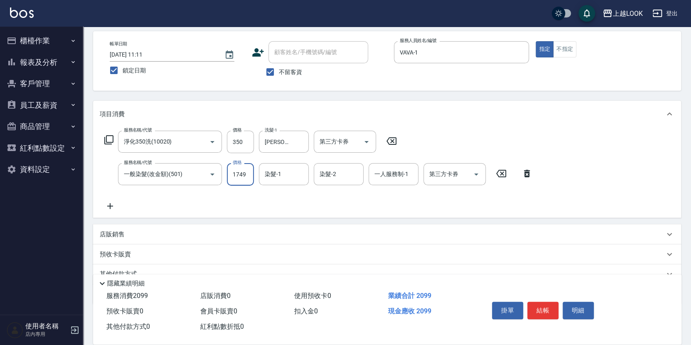
type input "1749"
type input "瑄瑄-93"
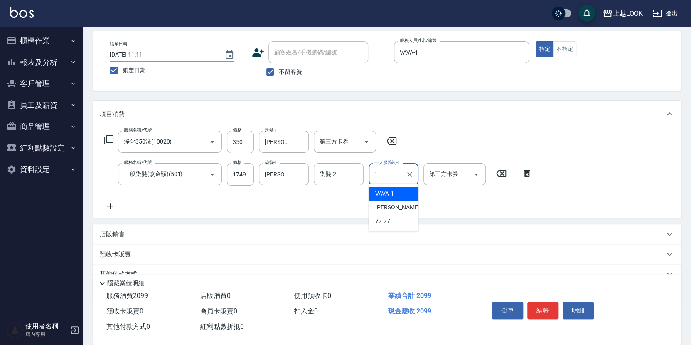
type input "VAVA-1"
click at [106, 139] on icon at bounding box center [108, 139] width 9 height 9
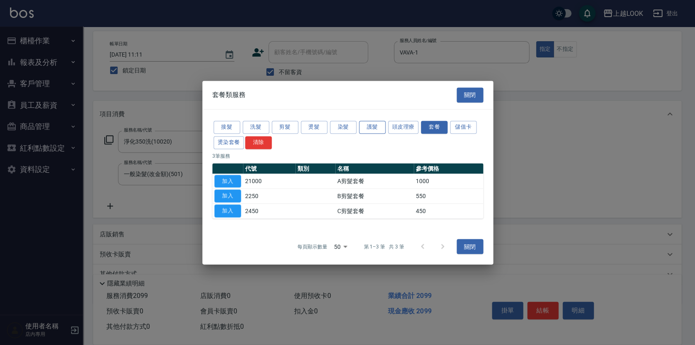
click at [371, 128] on button "護髮" at bounding box center [372, 127] width 27 height 13
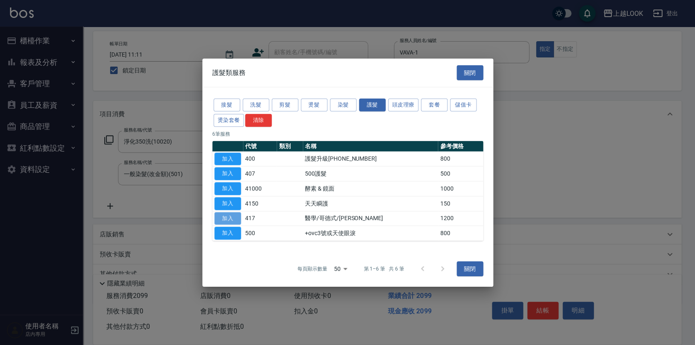
click at [234, 215] on button "加入" at bounding box center [227, 218] width 27 height 13
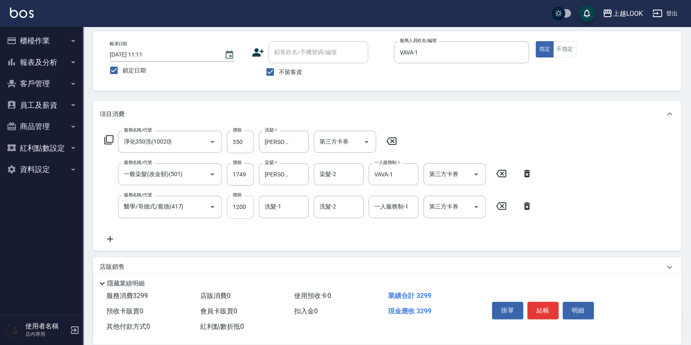
click at [239, 205] on input "1200" at bounding box center [240, 206] width 27 height 22
type input "1500"
type input "瑄瑄-93"
type input "VAVA-1"
click at [538, 307] on button "結帳" at bounding box center [542, 309] width 31 height 17
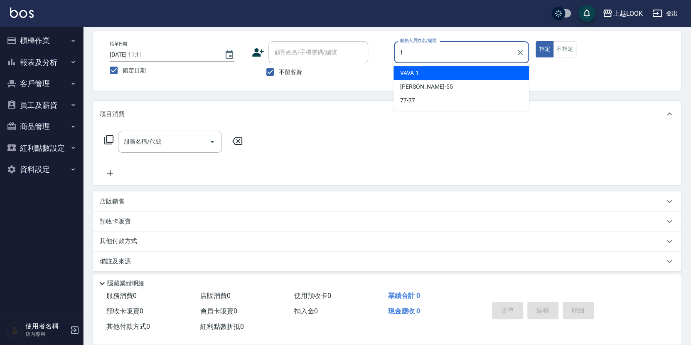
type input "VAVA-1"
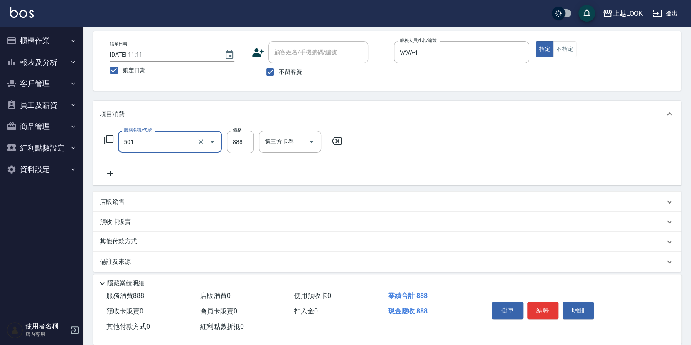
type input "一般染髮(改金額)(501)"
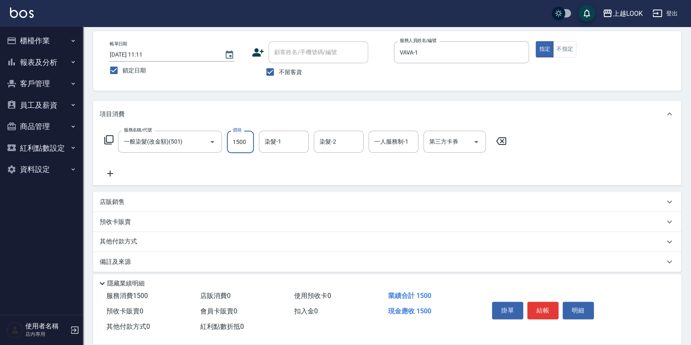
type input "1500"
type input "瑄瑄-93"
type input "VAVA-1"
click at [544, 308] on button "結帳" at bounding box center [542, 309] width 31 height 17
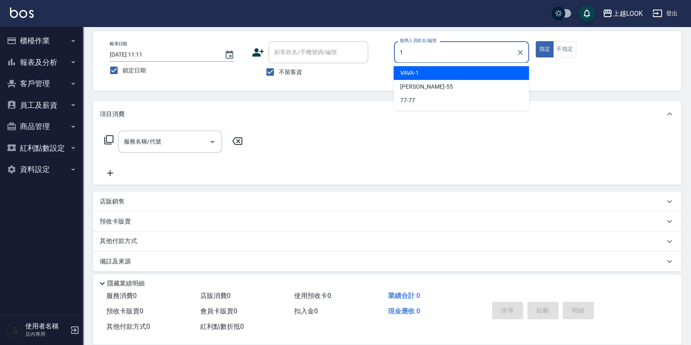
type input "VAVA-1"
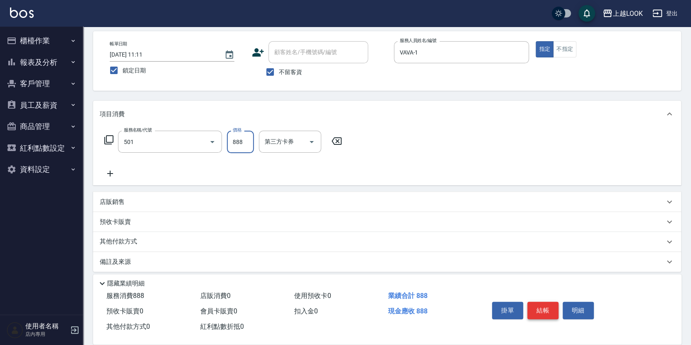
type input "一般染髮(改金額)(501)"
type input "2099"
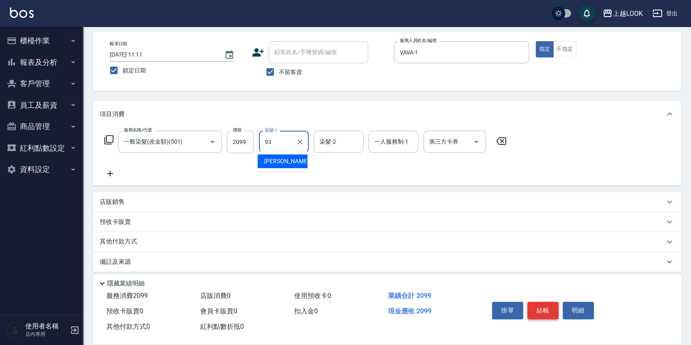
type input "瑄瑄-93"
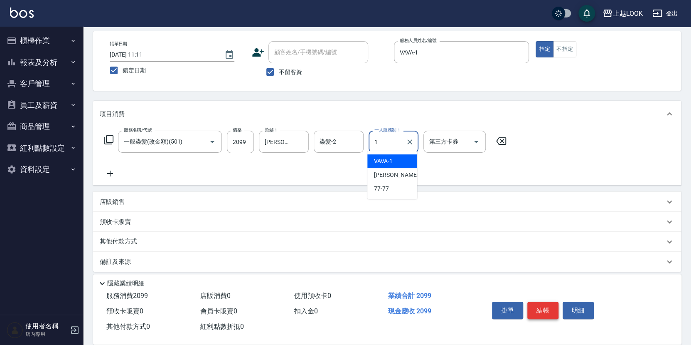
type input "VAVA-1"
click at [109, 137] on icon at bounding box center [109, 140] width 10 height 10
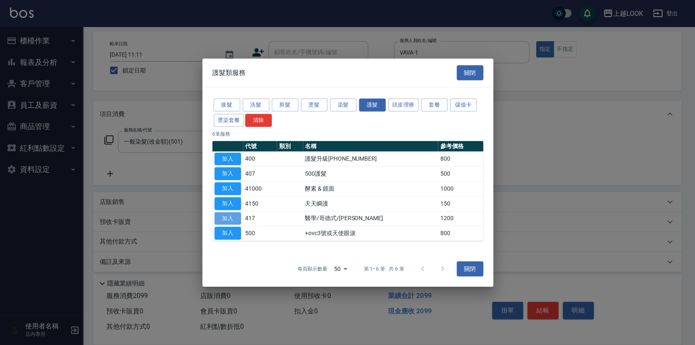
click at [234, 217] on button "加入" at bounding box center [227, 218] width 27 height 13
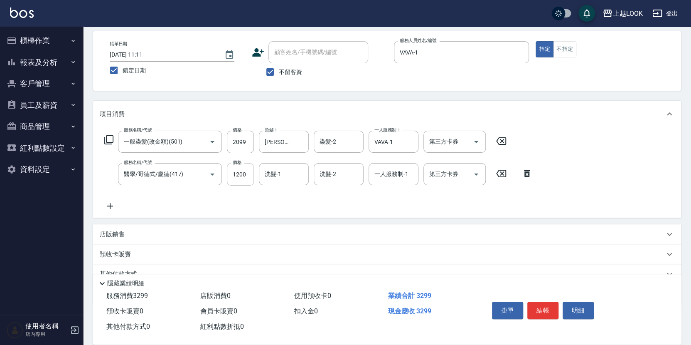
click at [239, 172] on input "1200" at bounding box center [240, 174] width 27 height 22
type input "1500"
type input "瑄瑄-93"
type input "VAVA-1"
click at [540, 310] on button "結帳" at bounding box center [542, 309] width 31 height 17
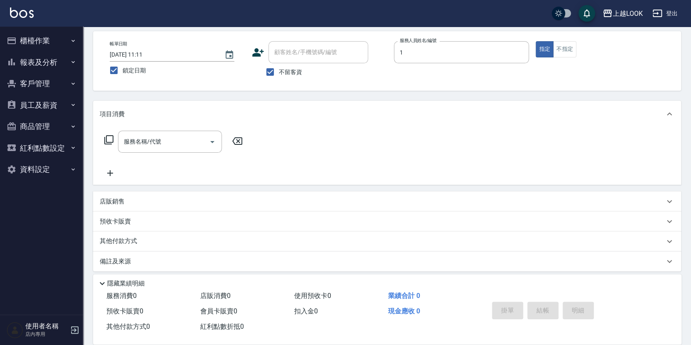
type input "VAVA-1"
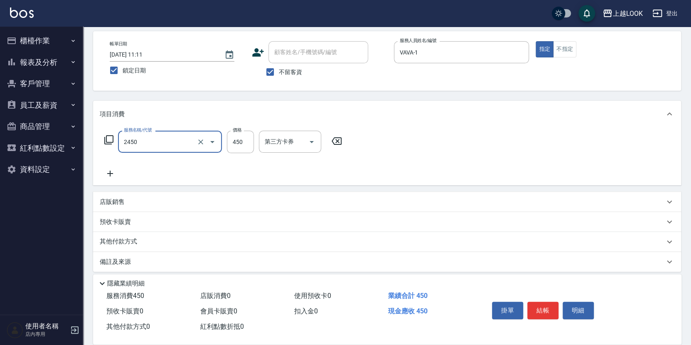
type input "C剪髮套餐(2450)"
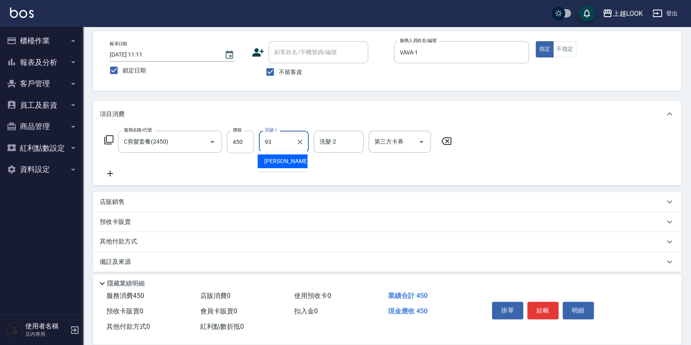
type input "瑄瑄-93"
click at [547, 303] on button "結帳" at bounding box center [542, 309] width 31 height 17
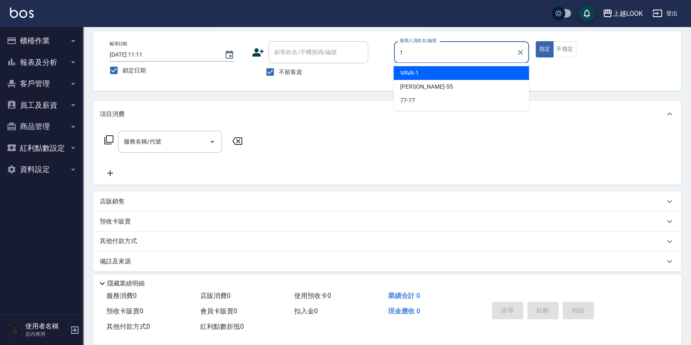
type input "VAVA-1"
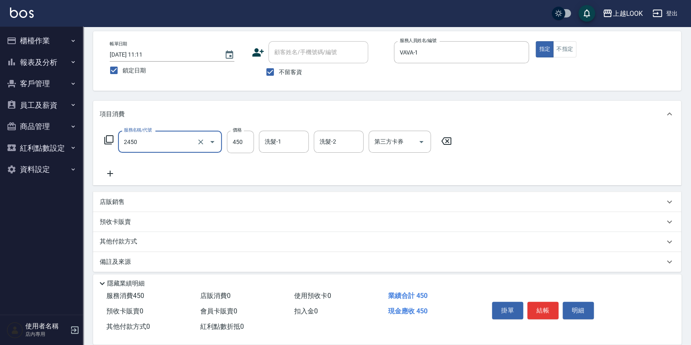
type input "C剪髮套餐(2450)"
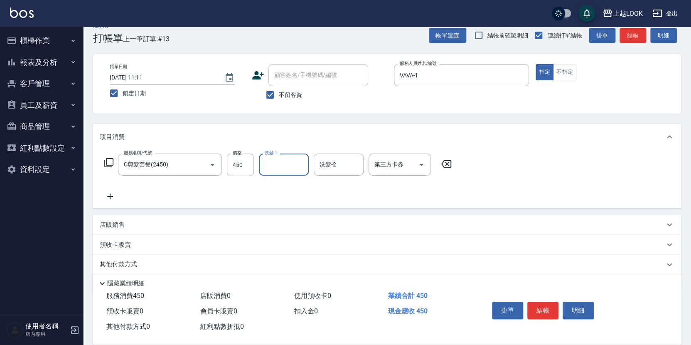
scroll to position [5, 0]
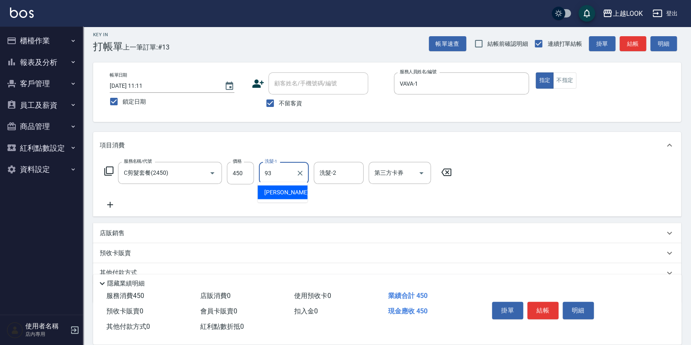
type input "瑄瑄-93"
click at [541, 309] on button "結帳" at bounding box center [542, 309] width 31 height 17
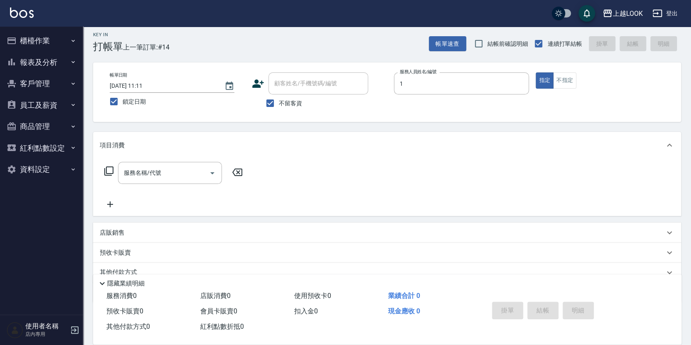
type input "VAVA-1"
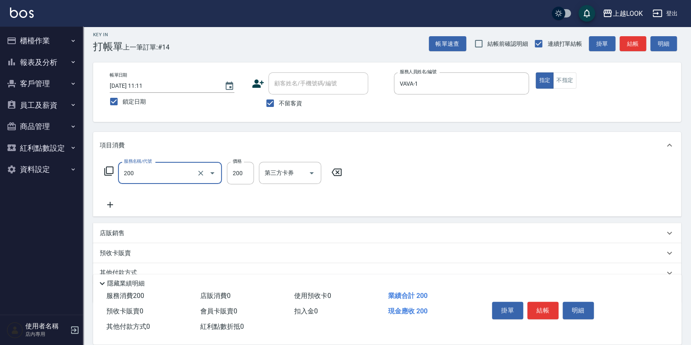
type input "剪髮(200)"
type input "300"
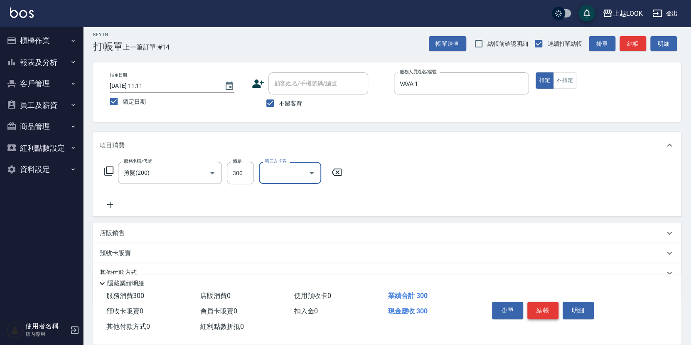
click at [539, 308] on button "結帳" at bounding box center [542, 309] width 31 height 17
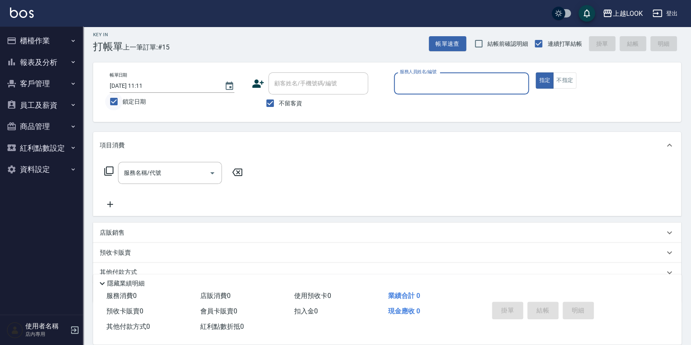
click at [116, 99] on input "鎖定日期" at bounding box center [113, 101] width 17 height 17
checkbox input "false"
type input "2025/10/10 11:24"
click at [48, 62] on button "報表及分析" at bounding box center [41, 63] width 76 height 22
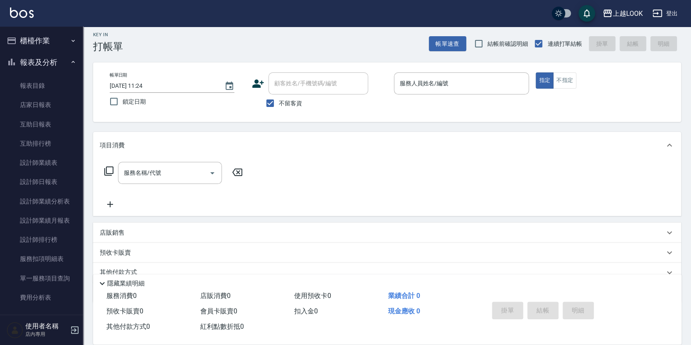
click at [40, 40] on button "櫃檯作業" at bounding box center [41, 41] width 76 height 22
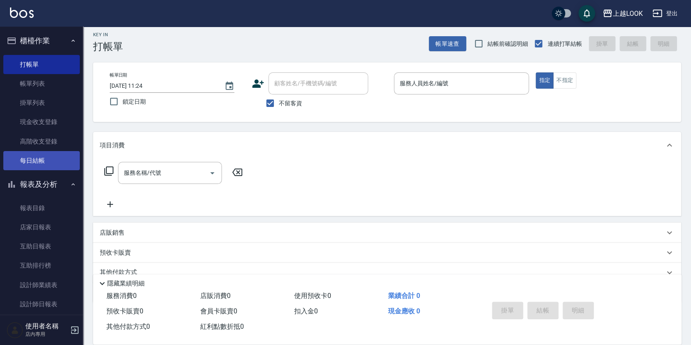
click at [47, 157] on link "每日結帳" at bounding box center [41, 160] width 76 height 19
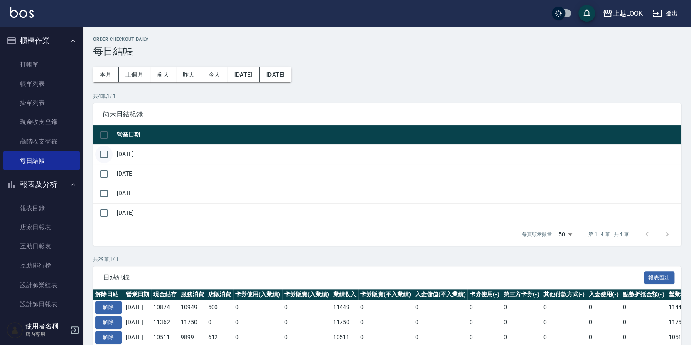
click at [105, 151] on input "checkbox" at bounding box center [103, 153] width 17 height 17
checkbox input "true"
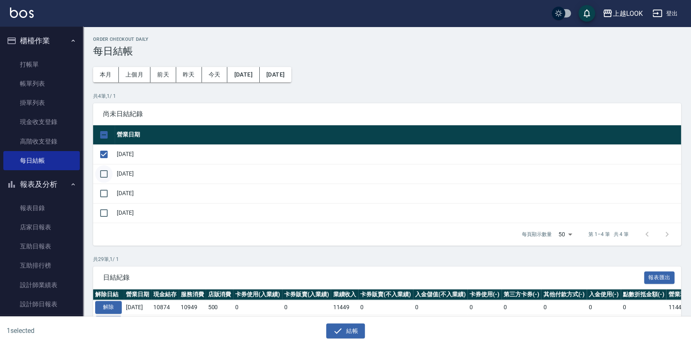
click at [105, 167] on input "checkbox" at bounding box center [103, 173] width 17 height 17
checkbox input "true"
click at [102, 186] on input "checkbox" at bounding box center [103, 193] width 17 height 17
checkbox input "true"
click at [349, 328] on button "結帳" at bounding box center [345, 330] width 39 height 15
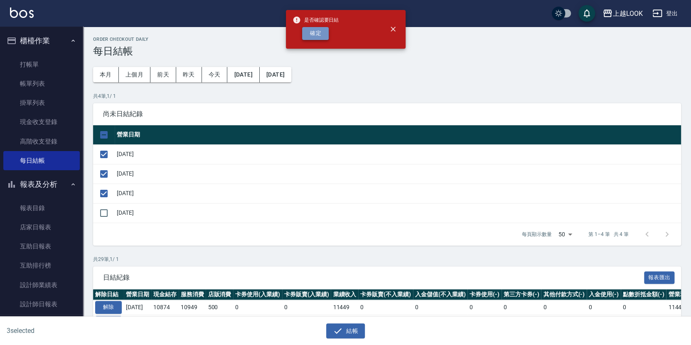
click at [320, 33] on button "確定" at bounding box center [315, 33] width 27 height 13
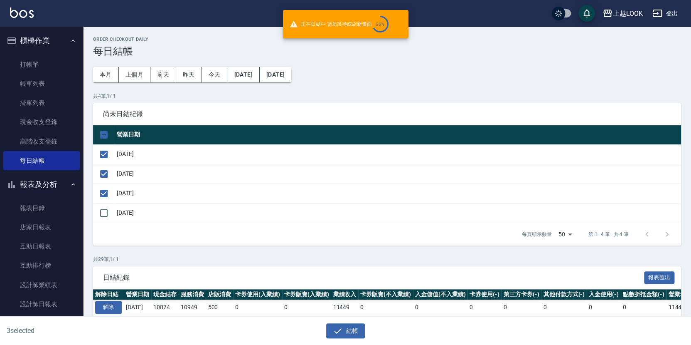
checkbox input "false"
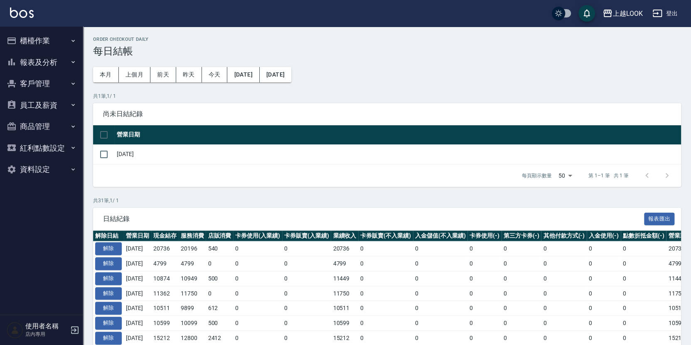
drag, startPoint x: 0, startPoint y: 0, endPoint x: 51, endPoint y: 65, distance: 82.3
click at [51, 65] on button "報表及分析" at bounding box center [41, 63] width 76 height 22
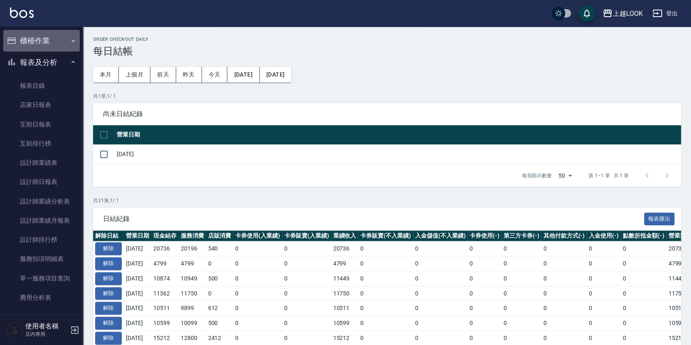
click at [44, 42] on button "櫃檯作業" at bounding box center [41, 41] width 76 height 22
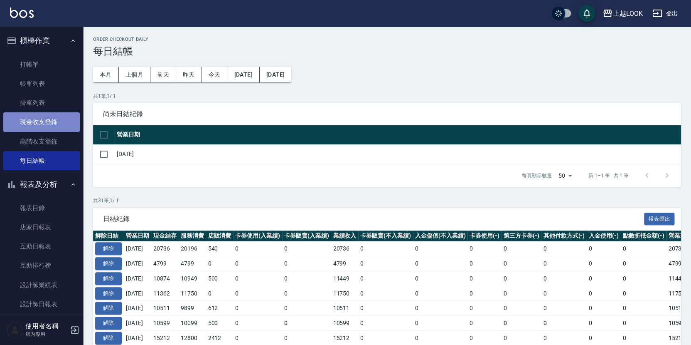
click at [48, 122] on link "現金收支登錄" at bounding box center [41, 121] width 76 height 19
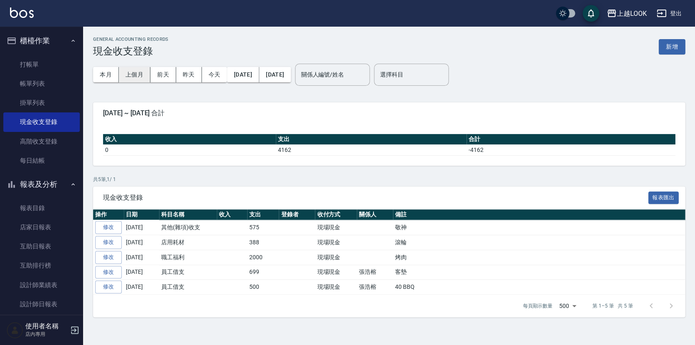
click at [123, 69] on button "上個月" at bounding box center [135, 74] width 32 height 15
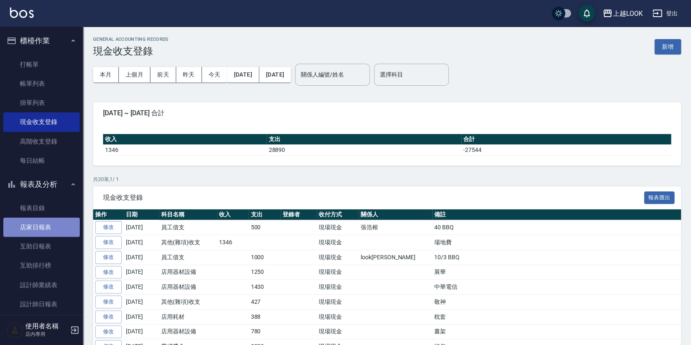
click at [57, 226] on link "店家日報表" at bounding box center [41, 226] width 76 height 19
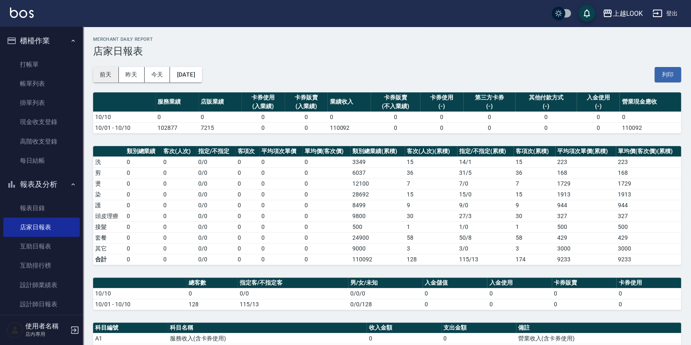
click at [108, 71] on button "前天" at bounding box center [106, 74] width 26 height 15
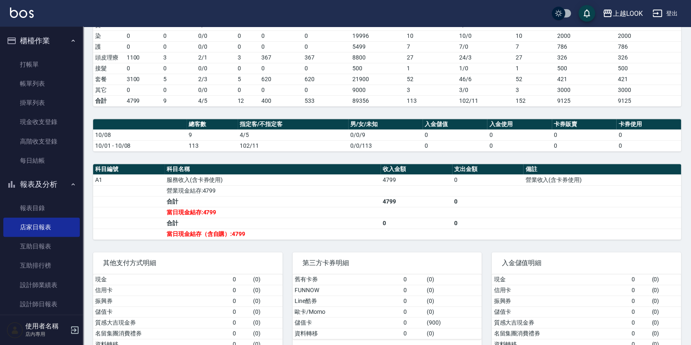
scroll to position [144, 0]
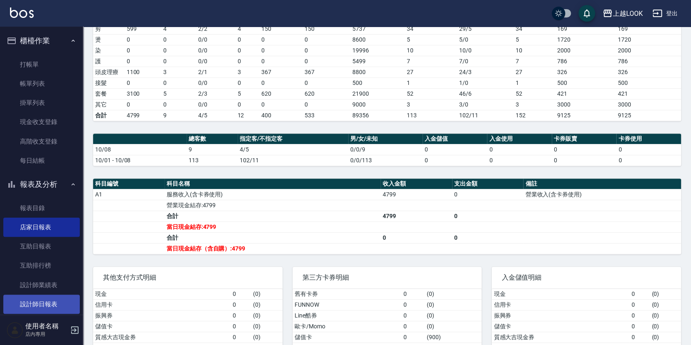
click at [51, 302] on link "設計師日報表" at bounding box center [41, 303] width 76 height 19
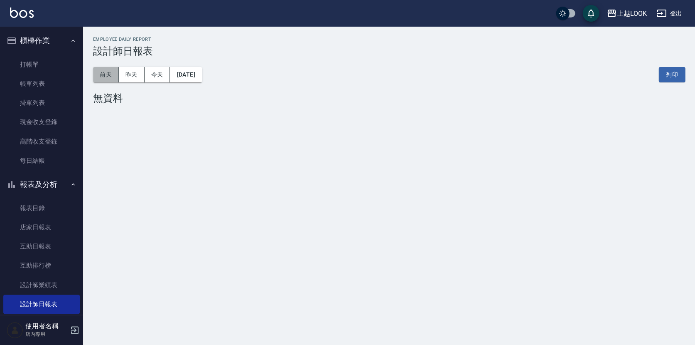
click at [108, 75] on button "前天" at bounding box center [106, 74] width 26 height 15
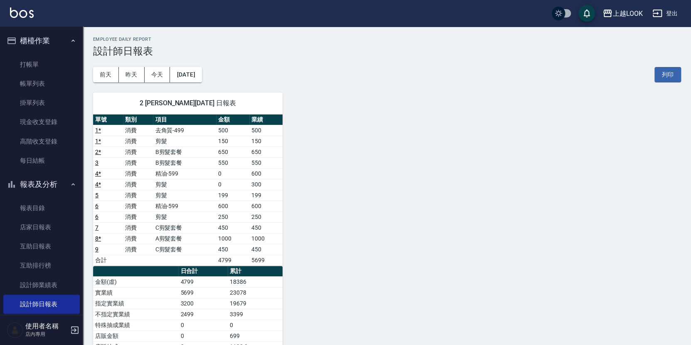
scroll to position [1, 0]
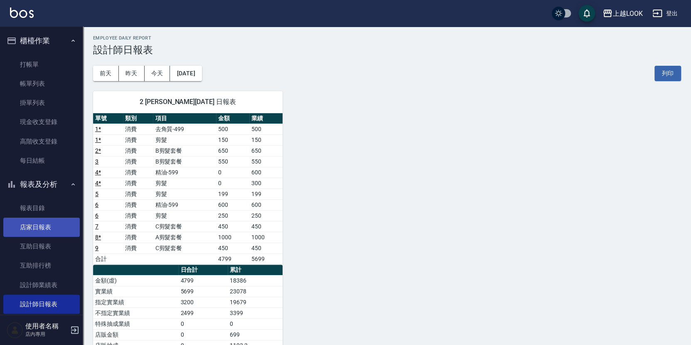
click at [50, 222] on link "店家日報表" at bounding box center [41, 226] width 76 height 19
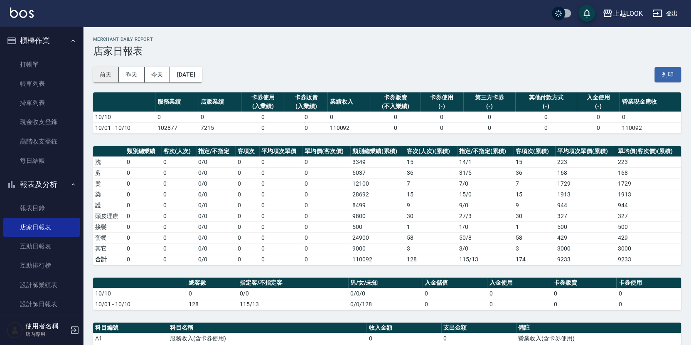
click at [106, 73] on button "前天" at bounding box center [106, 74] width 26 height 15
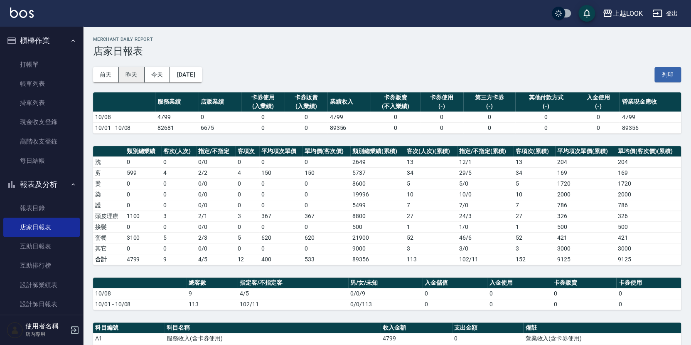
click at [137, 71] on button "昨天" at bounding box center [132, 74] width 26 height 15
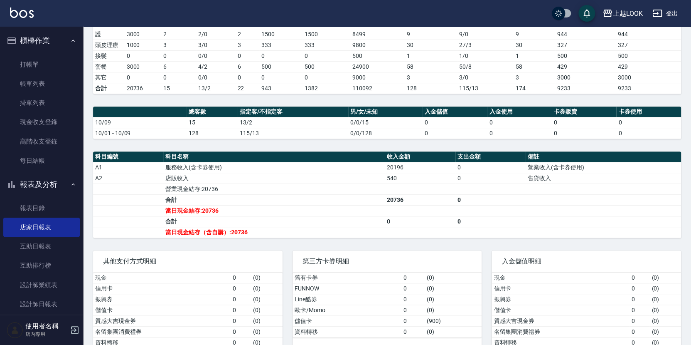
scroll to position [161, 0]
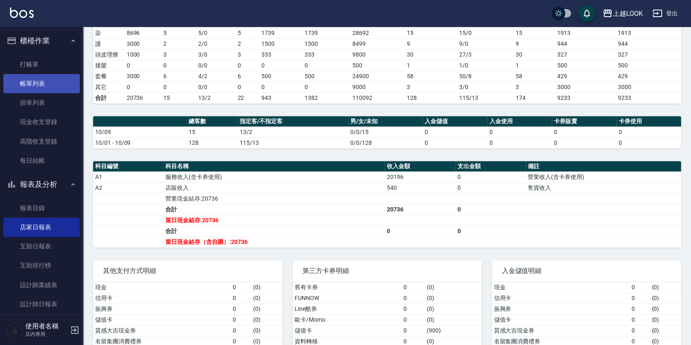
click at [55, 86] on link "帳單列表" at bounding box center [41, 83] width 76 height 19
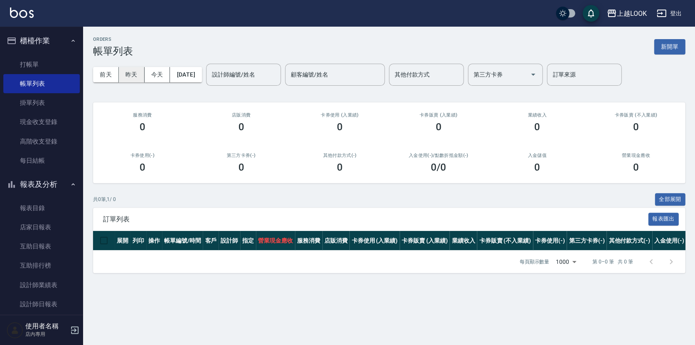
click at [133, 74] on button "昨天" at bounding box center [132, 74] width 26 height 15
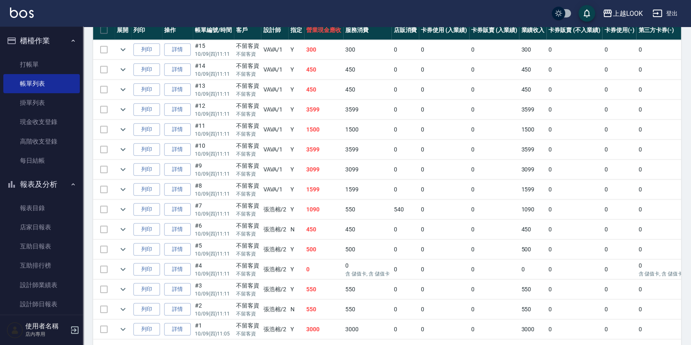
scroll to position [209, 0]
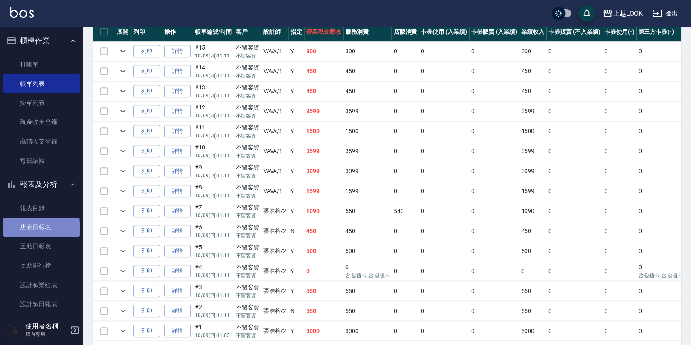
click at [41, 227] on link "店家日報表" at bounding box center [41, 226] width 76 height 19
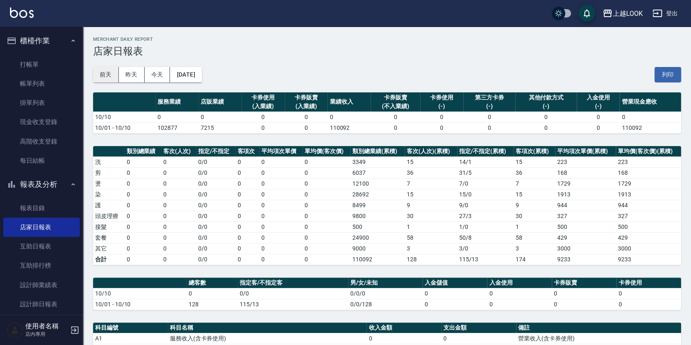
click at [107, 75] on button "前天" at bounding box center [106, 74] width 26 height 15
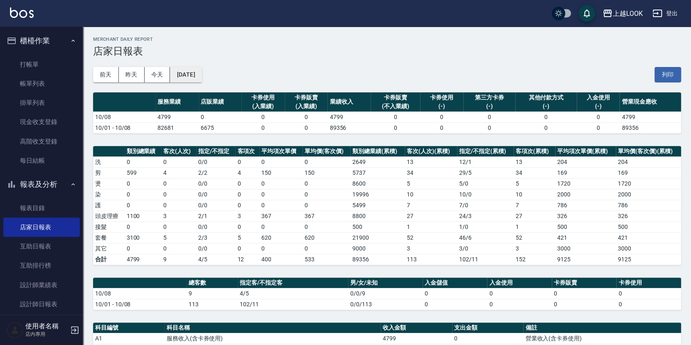
click at [202, 72] on button "[DATE]" at bounding box center [186, 74] width 32 height 15
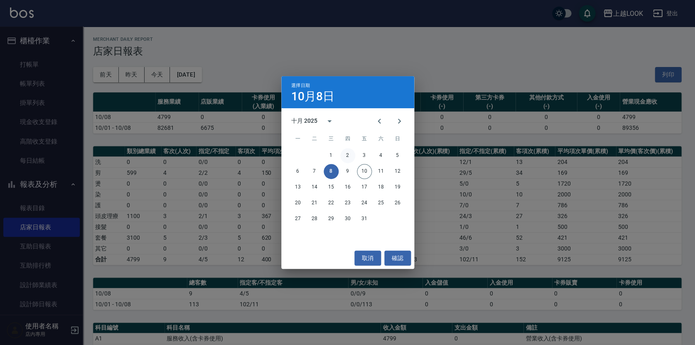
click at [348, 152] on button "2" at bounding box center [347, 155] width 15 height 15
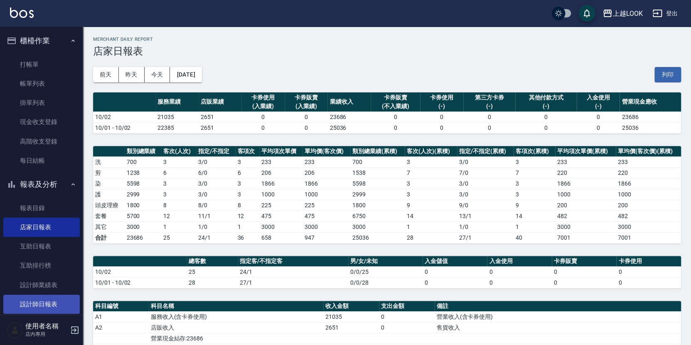
click at [47, 300] on link "設計師日報表" at bounding box center [41, 303] width 76 height 19
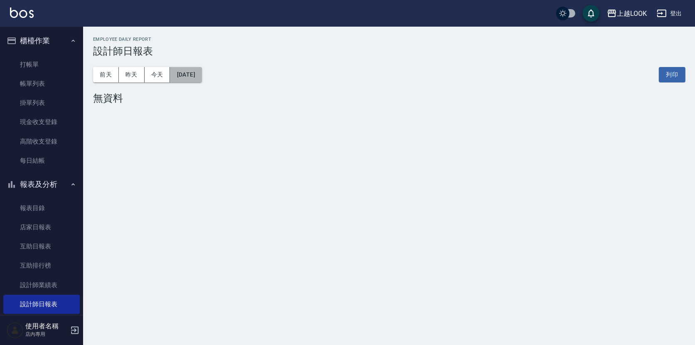
click at [202, 73] on button "[DATE]" at bounding box center [186, 74] width 32 height 15
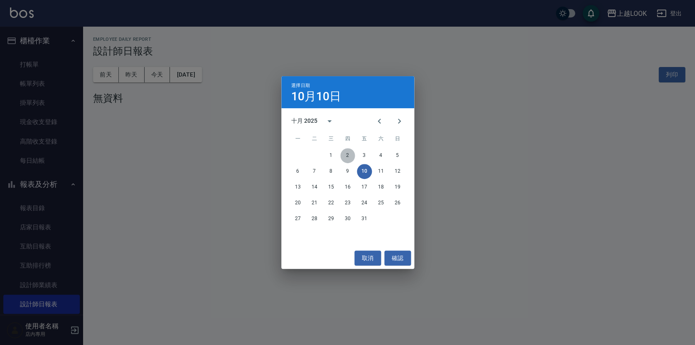
click at [347, 154] on button "2" at bounding box center [347, 155] width 15 height 15
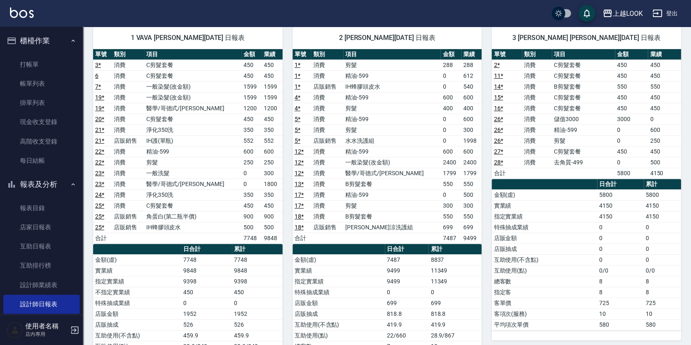
scroll to position [5, 0]
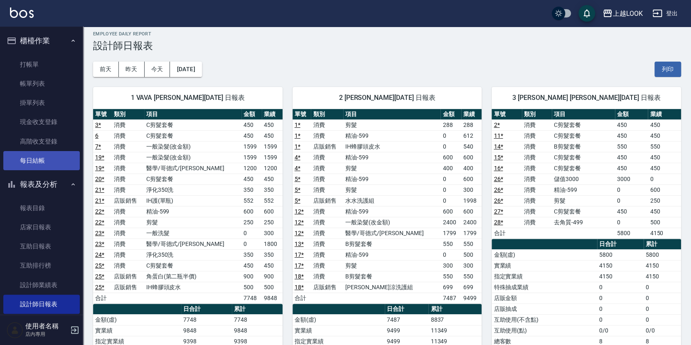
click at [30, 162] on link "每日結帳" at bounding box center [41, 160] width 76 height 19
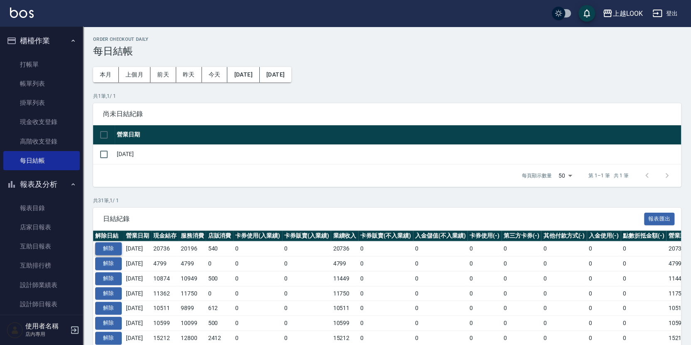
click at [115, 245] on button "解除" at bounding box center [108, 248] width 27 height 13
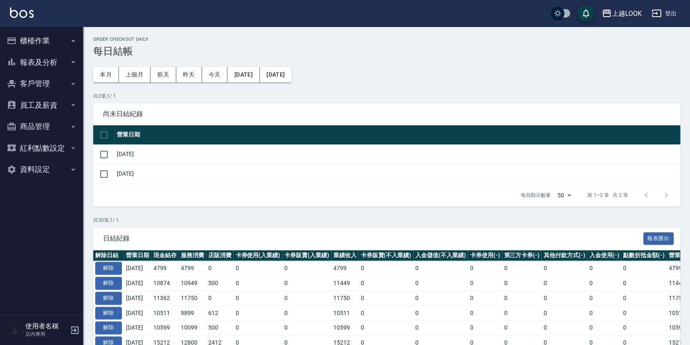
click at [37, 44] on button "櫃檯作業" at bounding box center [41, 41] width 76 height 22
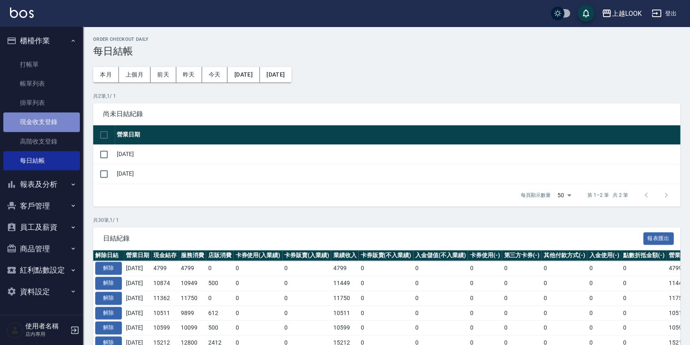
click at [52, 120] on link "現金收支登錄" at bounding box center [41, 121] width 76 height 19
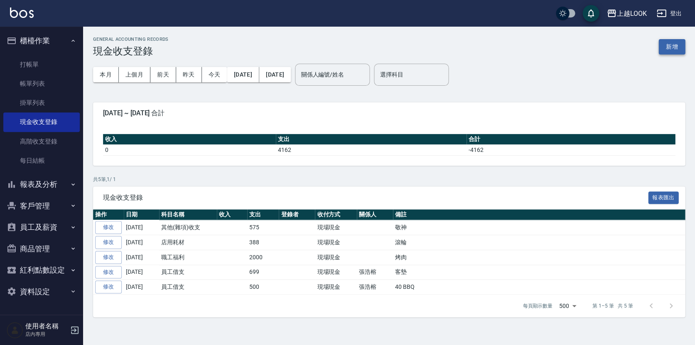
click at [677, 48] on button "新增" at bounding box center [672, 46] width 27 height 15
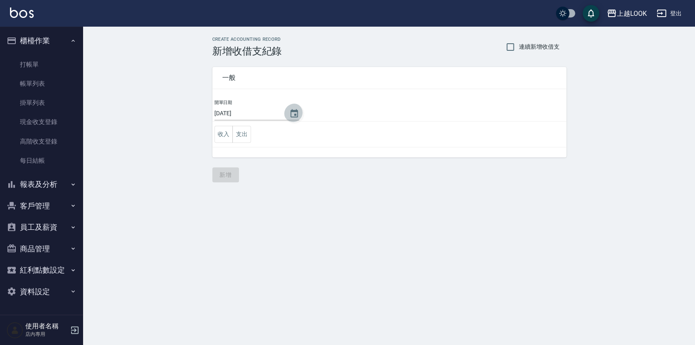
click at [289, 113] on icon "Choose date, selected date is 2025-10-10" at bounding box center [294, 113] width 10 height 10
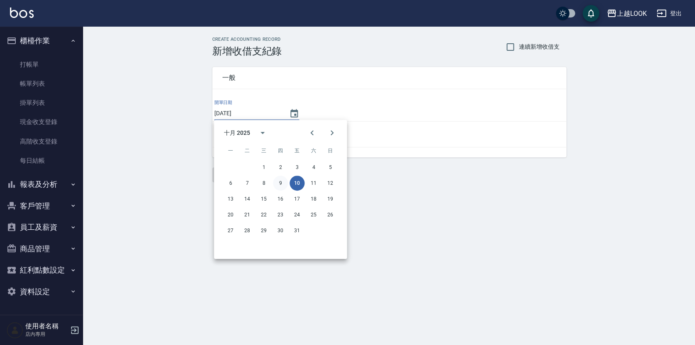
click at [281, 185] on button "9" at bounding box center [280, 182] width 15 height 15
type input "[DATE]"
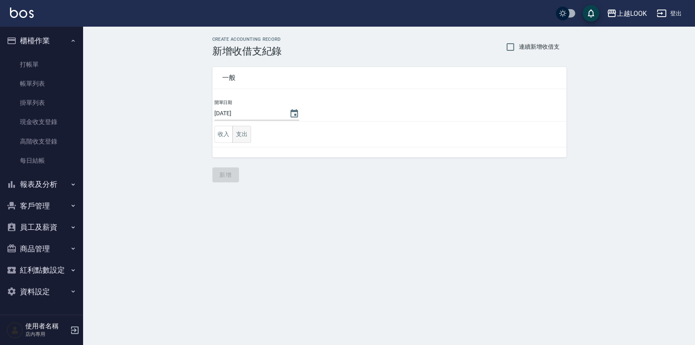
click at [244, 130] on button "支出" at bounding box center [241, 134] width 19 height 17
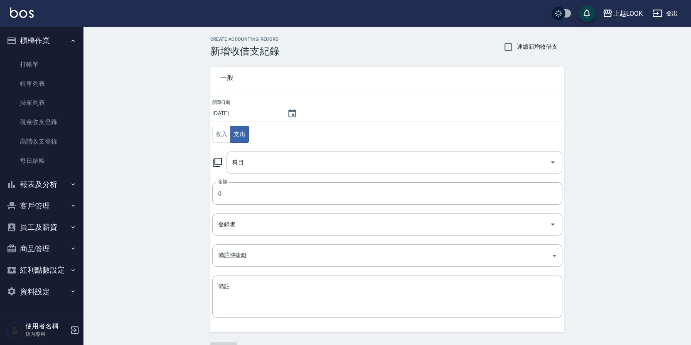
click at [247, 162] on input "科目" at bounding box center [388, 162] width 316 height 15
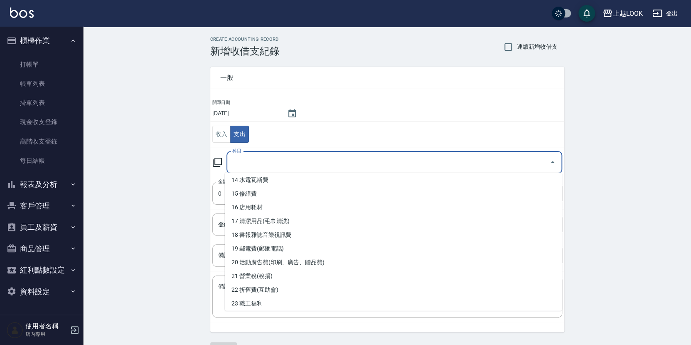
scroll to position [281, 0]
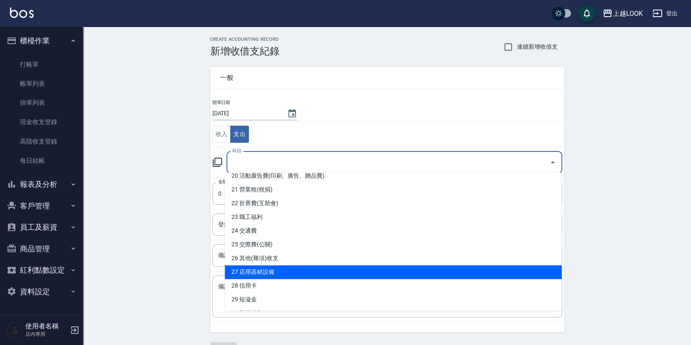
click at [290, 270] on li "27 店用器材設備" at bounding box center [393, 272] width 337 height 14
type input "27 店用器材設備"
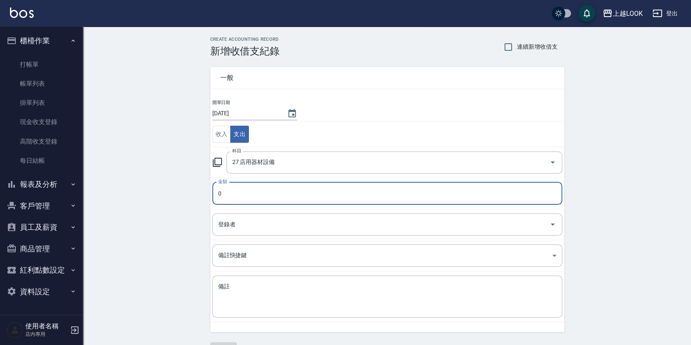
click at [266, 191] on input "0" at bounding box center [387, 193] width 350 height 22
click at [221, 193] on input "0200" at bounding box center [387, 193] width 350 height 22
type input "200"
click at [268, 291] on textarea "備註" at bounding box center [387, 296] width 338 height 28
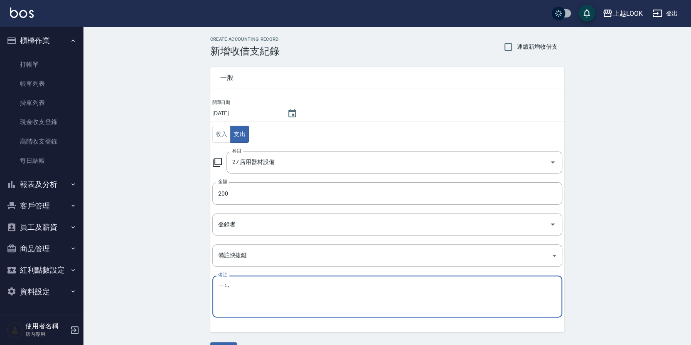
type textarea "飲"
type textarea "影印"
click at [224, 192] on input "200" at bounding box center [387, 193] width 350 height 22
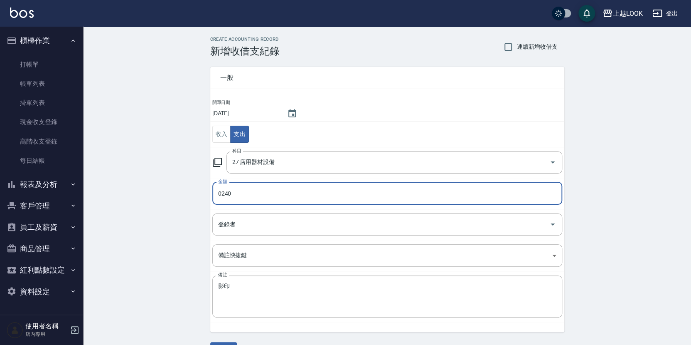
click at [221, 192] on input "0240" at bounding box center [387, 193] width 350 height 22
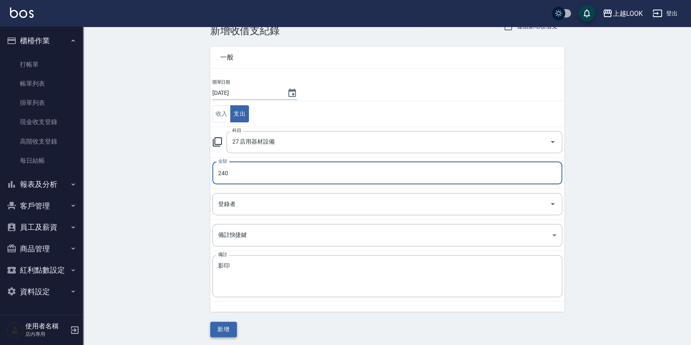
type input "240"
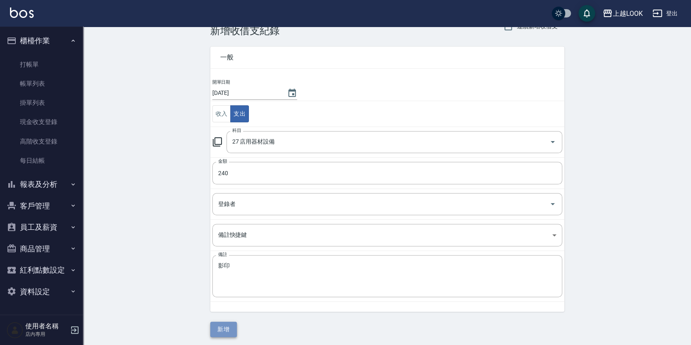
click at [231, 327] on button "新增" at bounding box center [223, 328] width 27 height 15
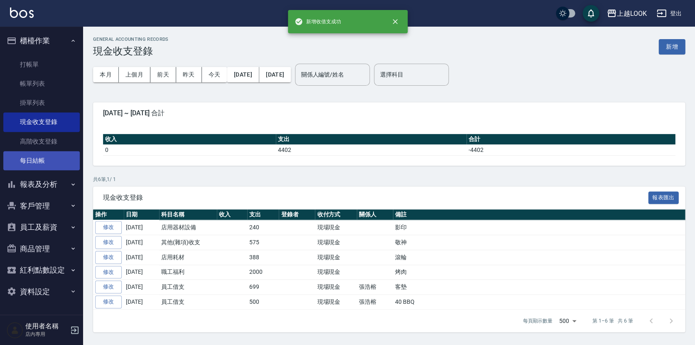
click at [44, 160] on link "每日結帳" at bounding box center [41, 160] width 76 height 19
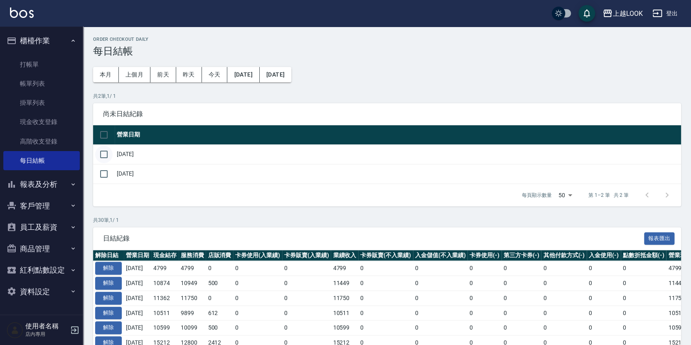
click at [103, 150] on input "checkbox" at bounding box center [103, 153] width 17 height 17
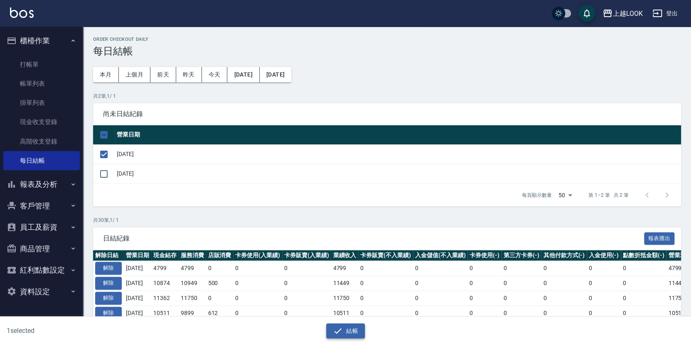
click at [346, 327] on button "結帳" at bounding box center [345, 330] width 39 height 15
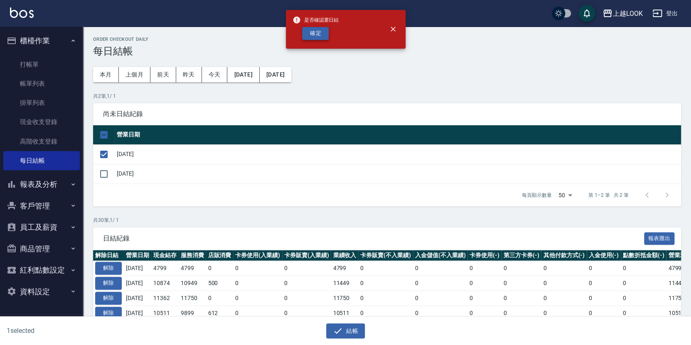
click at [324, 31] on button "確定" at bounding box center [315, 33] width 27 height 13
checkbox input "false"
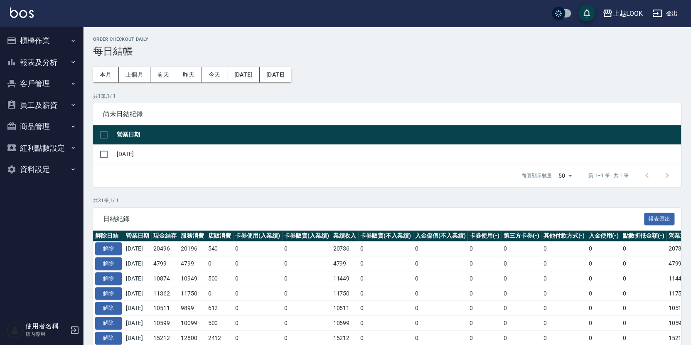
click at [44, 59] on button "報表及分析" at bounding box center [41, 63] width 76 height 22
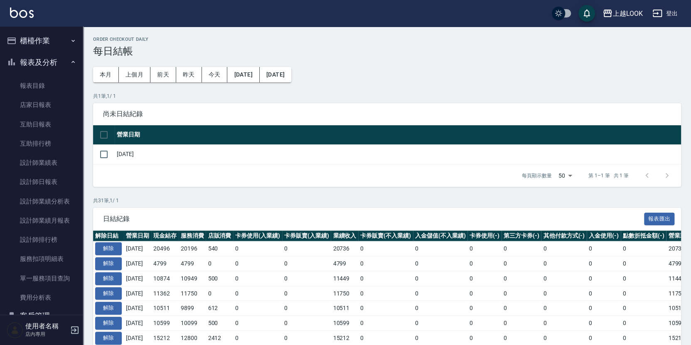
click at [44, 59] on button "報表及分析" at bounding box center [41, 63] width 76 height 22
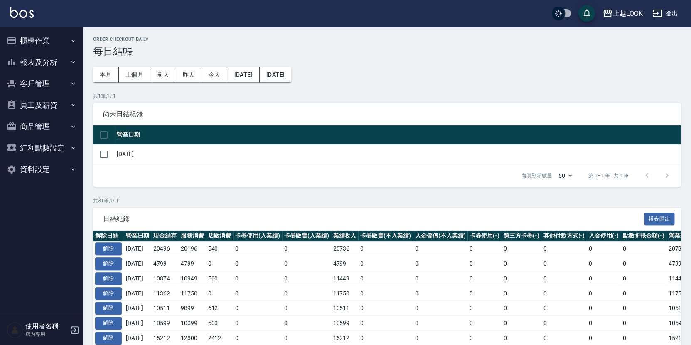
click at [41, 62] on button "報表及分析" at bounding box center [41, 63] width 76 height 22
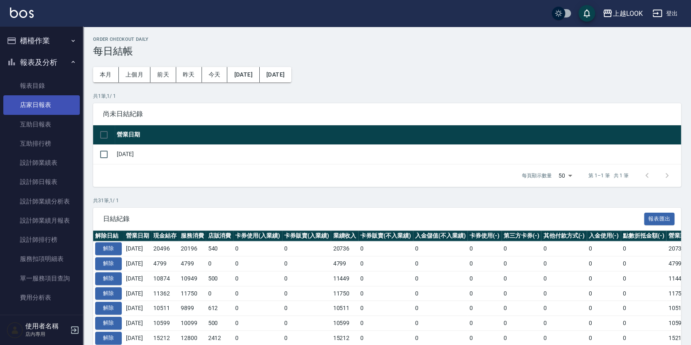
click at [55, 106] on link "店家日報表" at bounding box center [41, 104] width 76 height 19
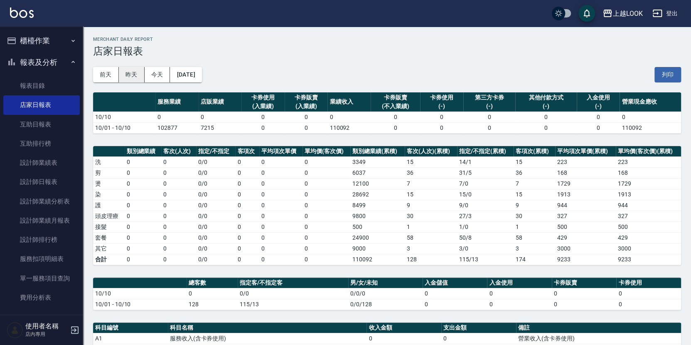
click at [135, 71] on button "昨天" at bounding box center [132, 74] width 26 height 15
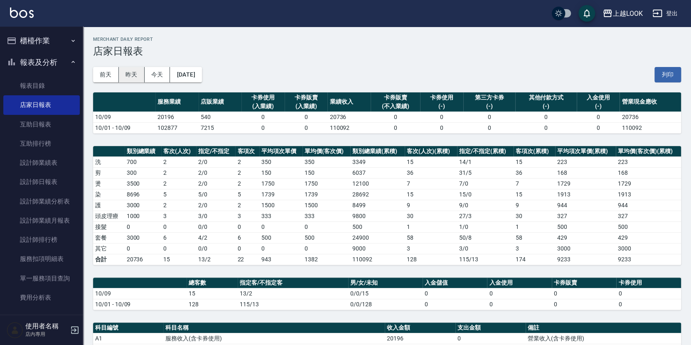
click at [133, 73] on button "昨天" at bounding box center [132, 74] width 26 height 15
click at [96, 72] on button "前天" at bounding box center [106, 74] width 26 height 15
click at [134, 74] on button "昨天" at bounding box center [132, 74] width 26 height 15
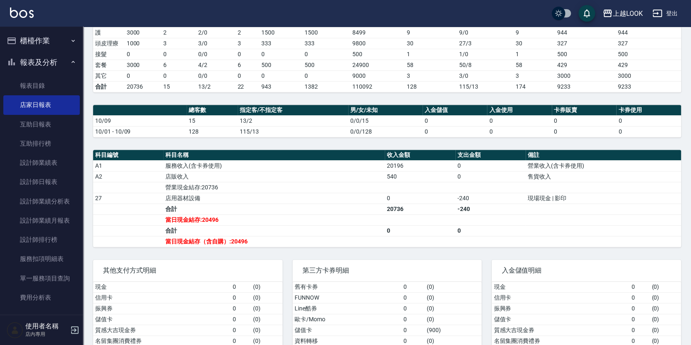
scroll to position [171, 0]
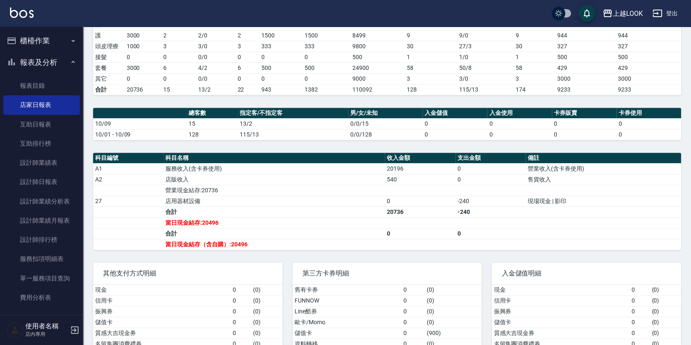
click at [495, 211] on td "-240" at bounding box center [490, 211] width 70 height 11
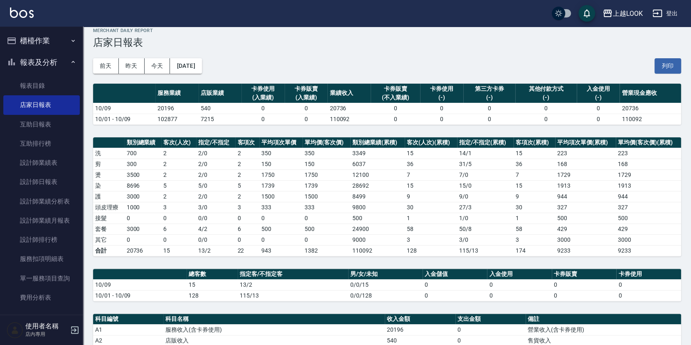
scroll to position [0, 0]
